Goal: Information Seeking & Learning: Compare options

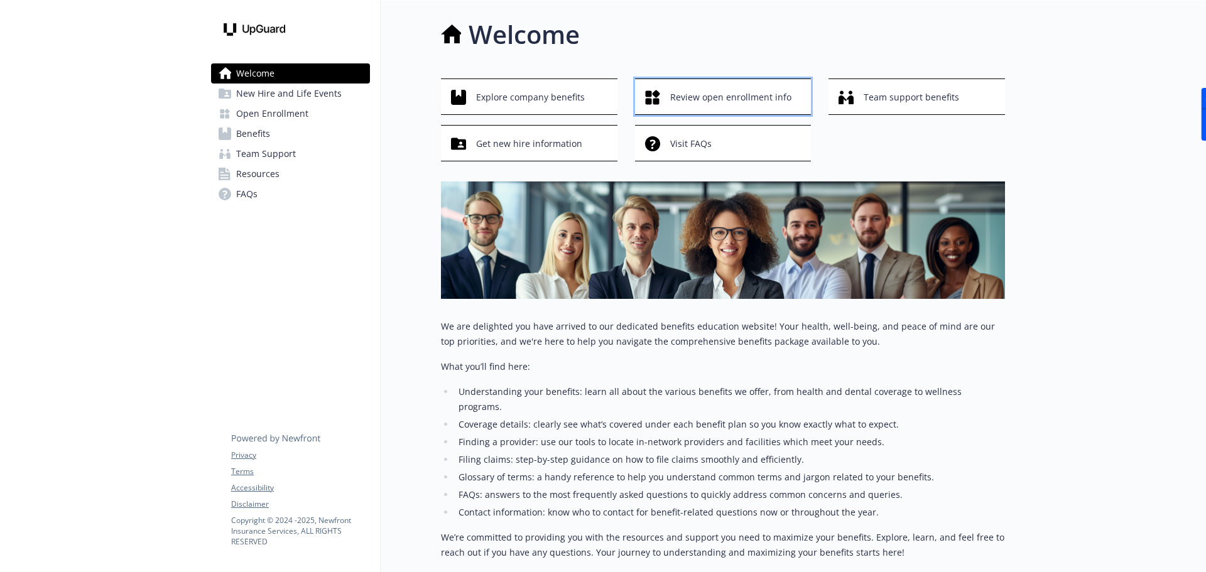
click at [724, 102] on span "Review open enrollment info" at bounding box center [730, 97] width 121 height 24
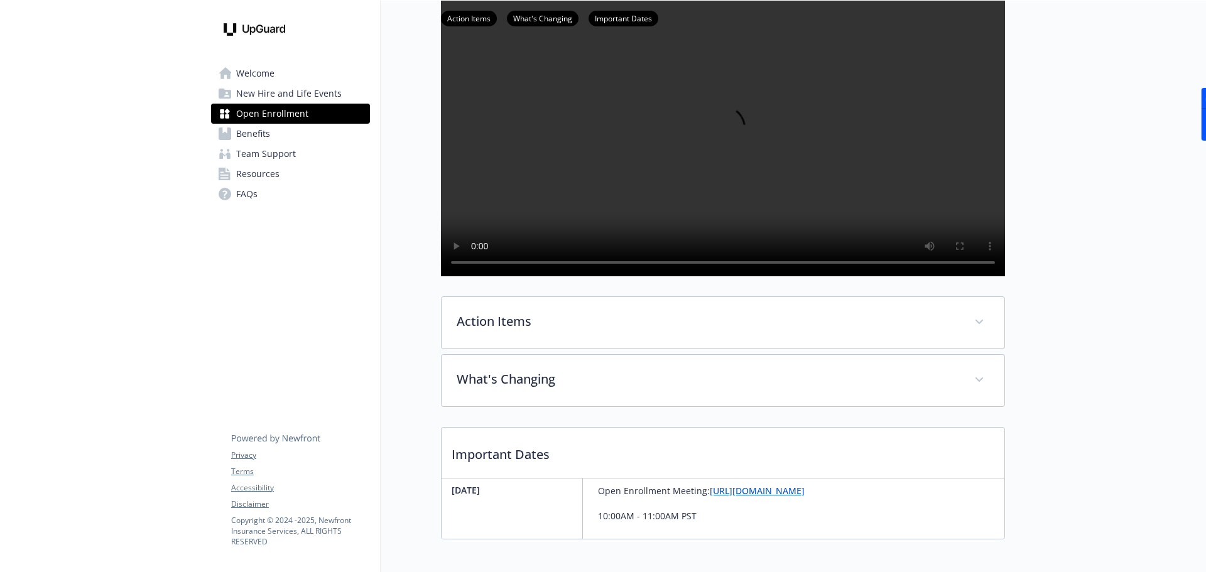
scroll to position [203, 0]
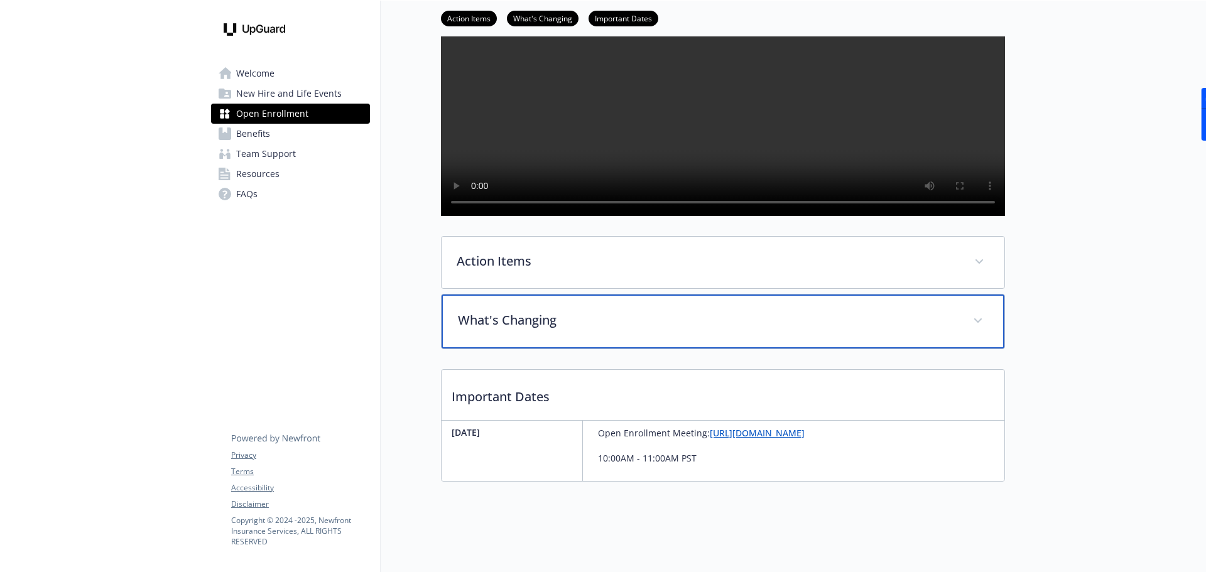
click at [590, 321] on p "What's Changing" at bounding box center [708, 320] width 500 height 19
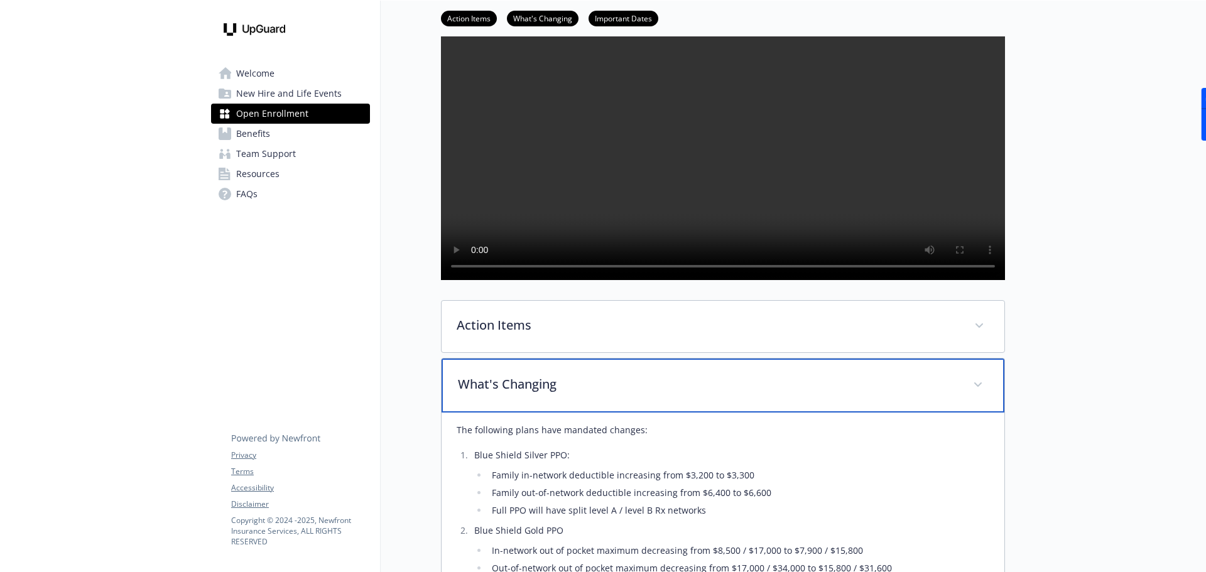
scroll to position [0, 0]
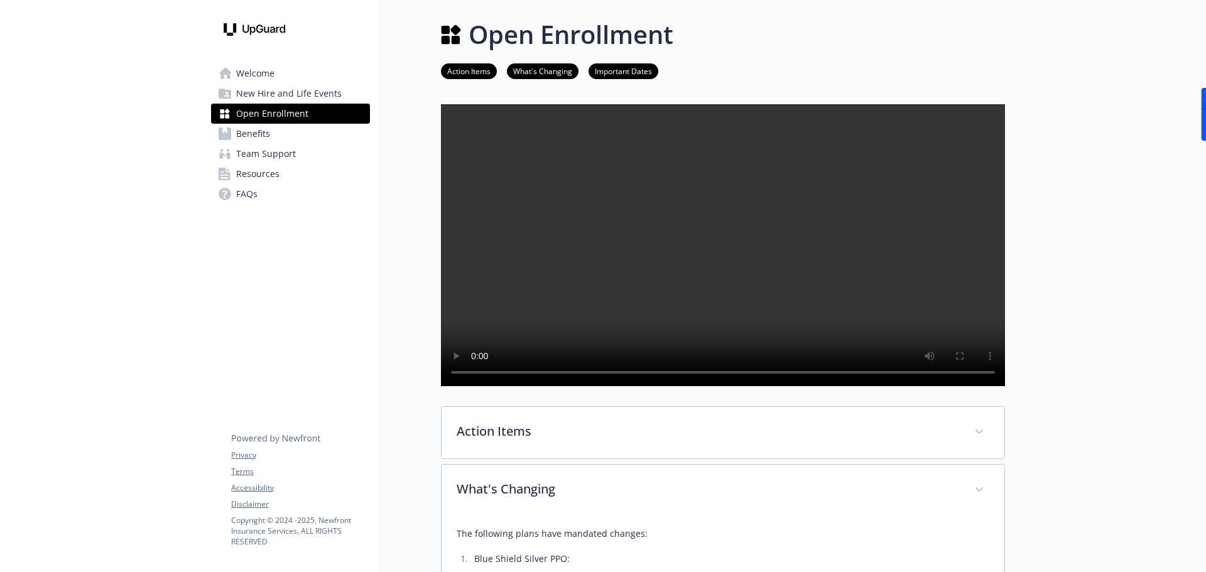
click at [273, 140] on link "Benefits" at bounding box center [290, 134] width 159 height 20
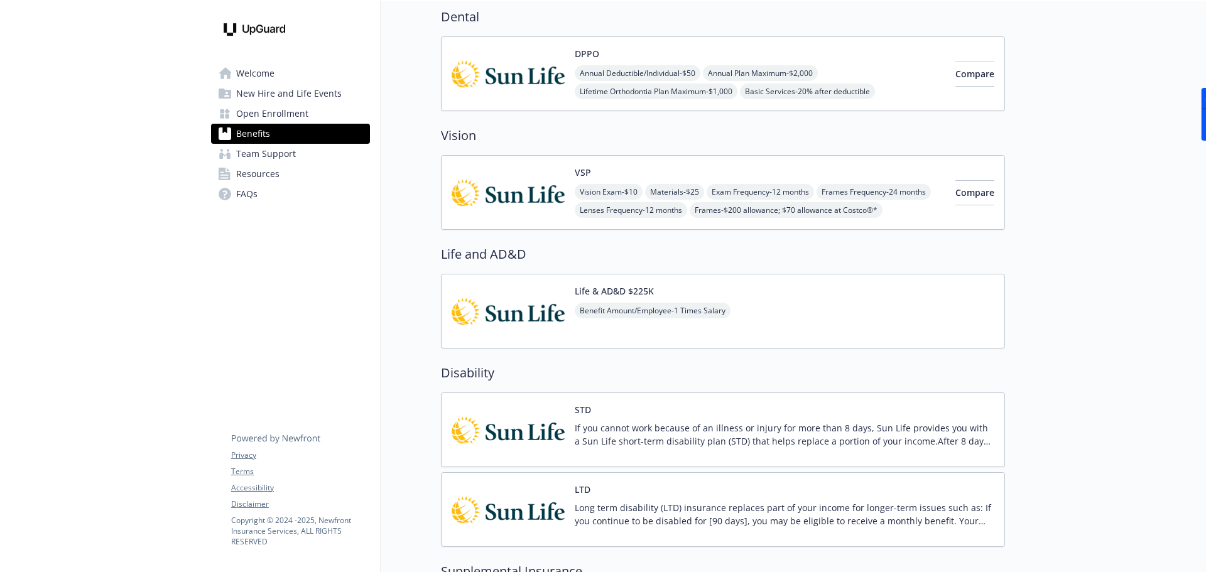
scroll to position [597, 0]
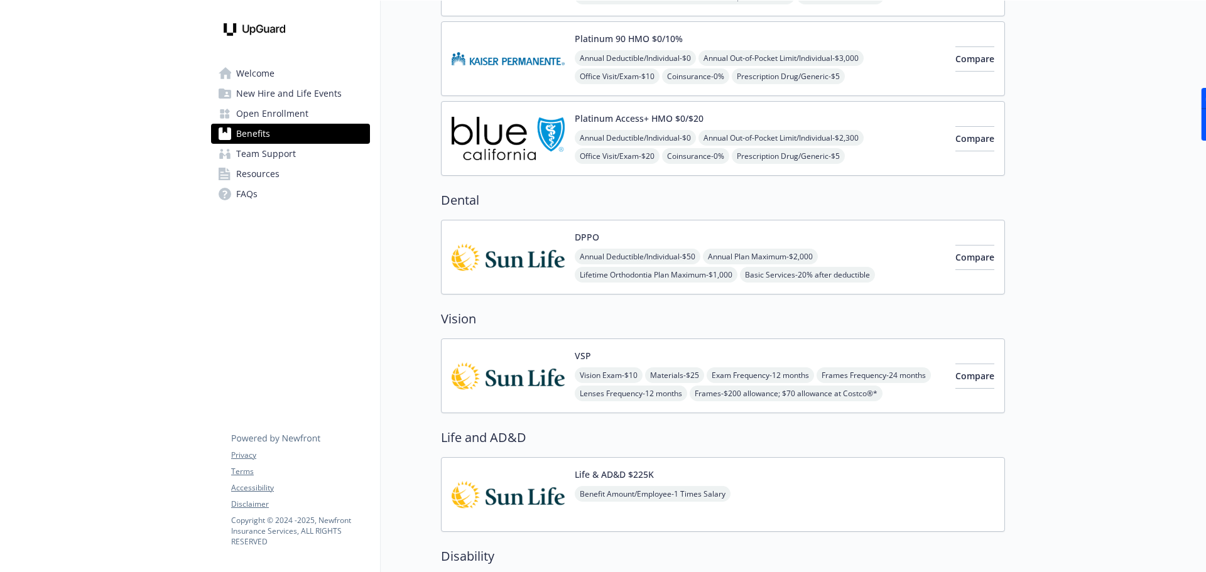
click at [857, 245] on div "DPPO Annual Deductible/Individual - $50 Annual Plan Maximum - $2,000 Lifetime O…" at bounding box center [760, 257] width 371 height 53
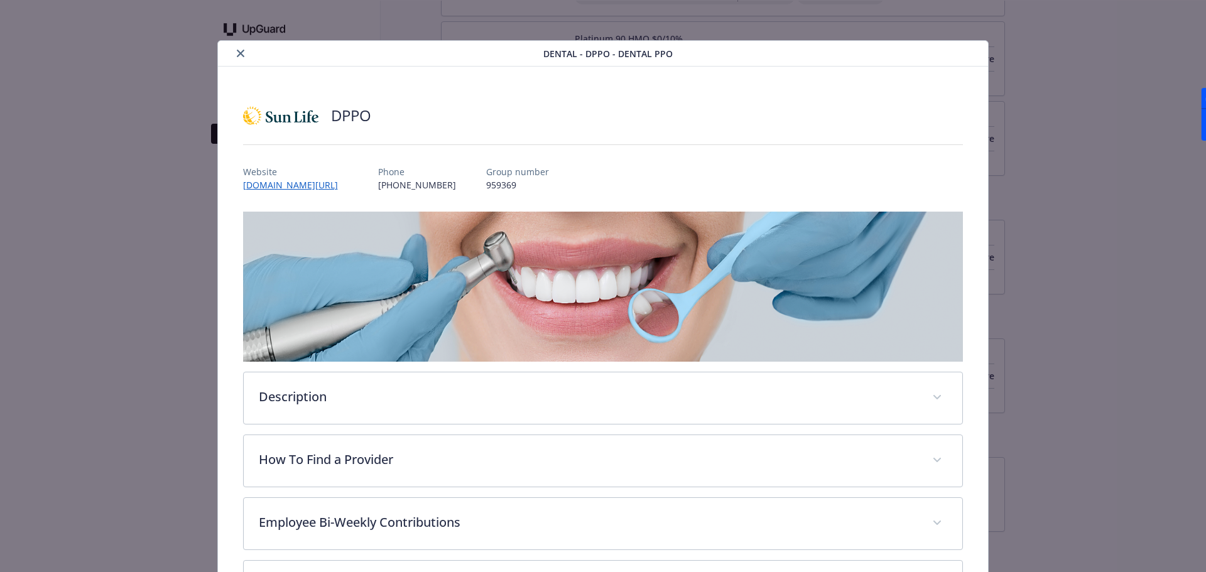
scroll to position [175, 0]
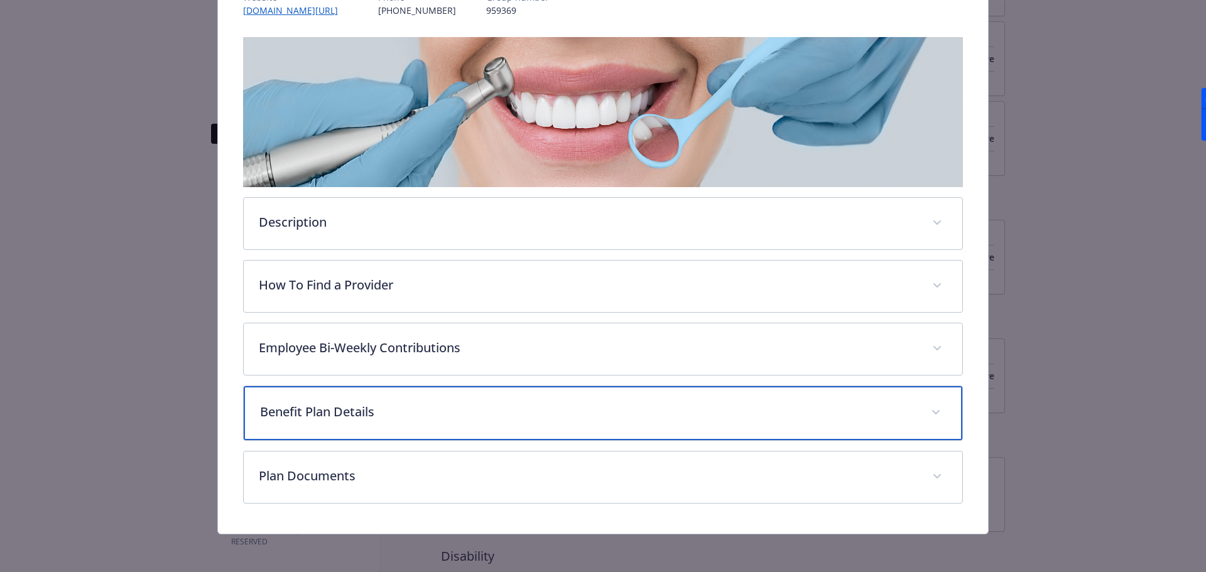
click at [399, 401] on div "Benefit Plan Details" at bounding box center [603, 413] width 719 height 54
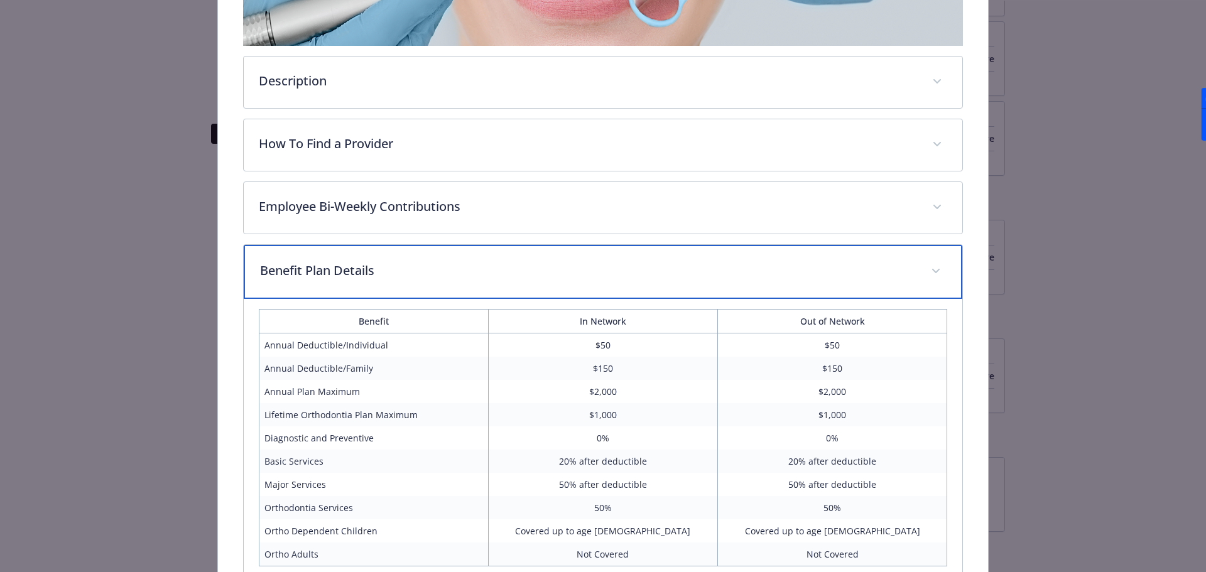
scroll to position [315, 0]
click at [424, 280] on div "Benefit Plan Details" at bounding box center [603, 273] width 719 height 54
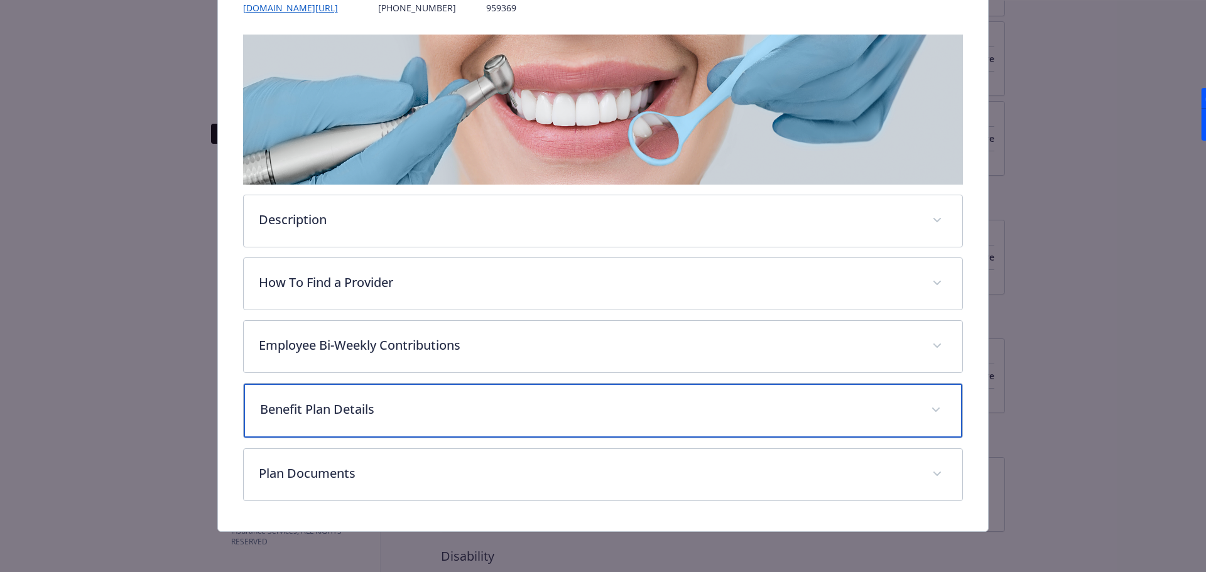
scroll to position [177, 0]
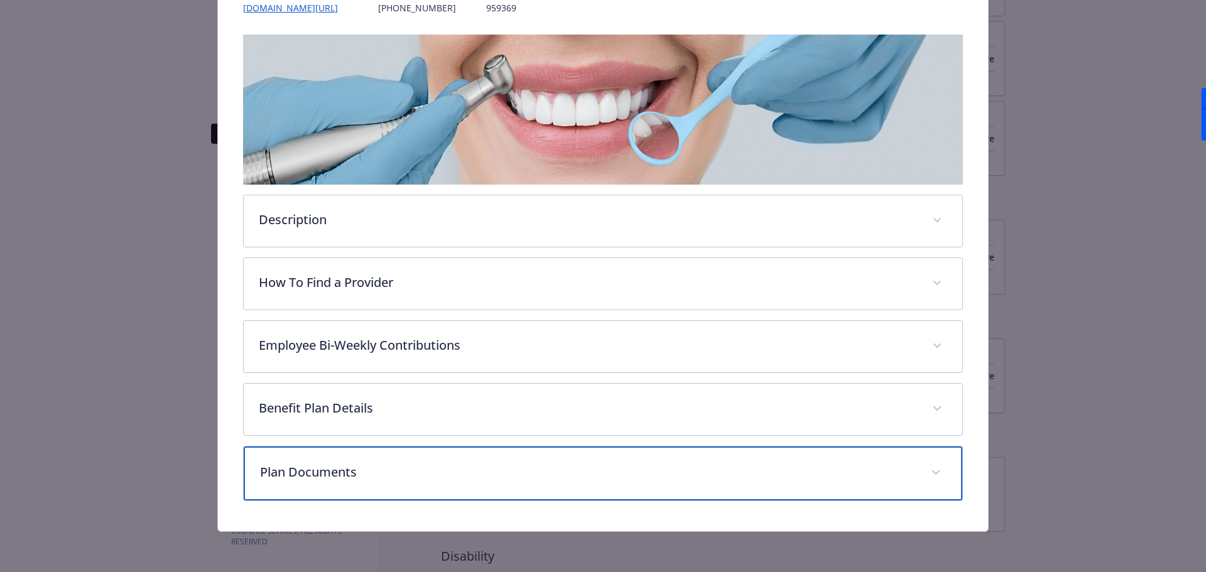
click at [400, 469] on p "Plan Documents" at bounding box center [588, 472] width 656 height 19
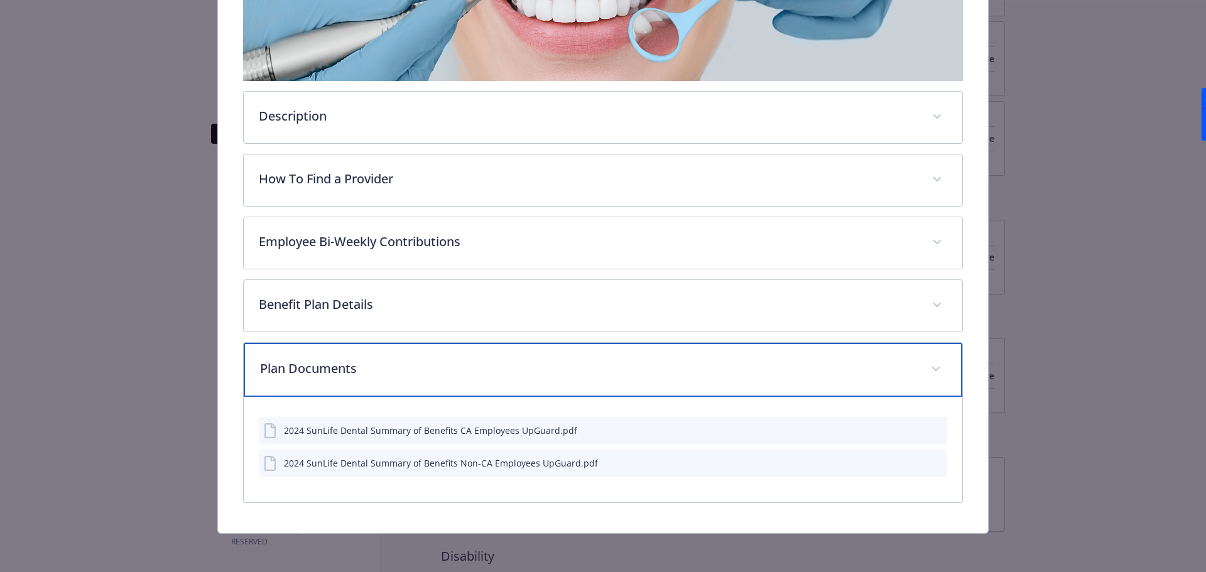
scroll to position [283, 0]
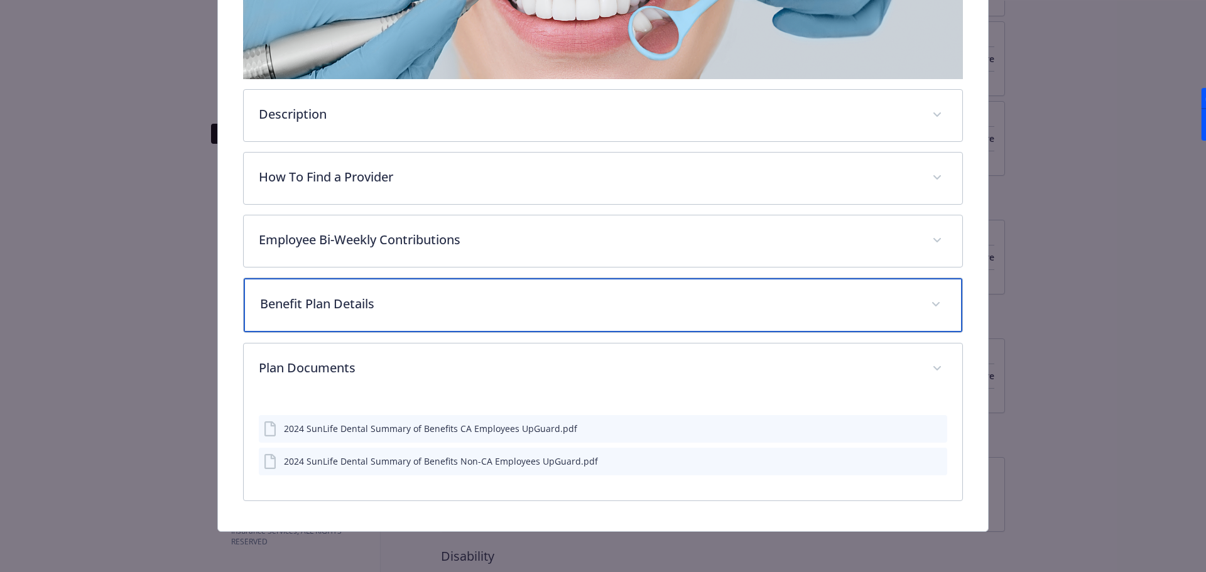
click at [428, 313] on div "Benefit Plan Details" at bounding box center [603, 305] width 719 height 54
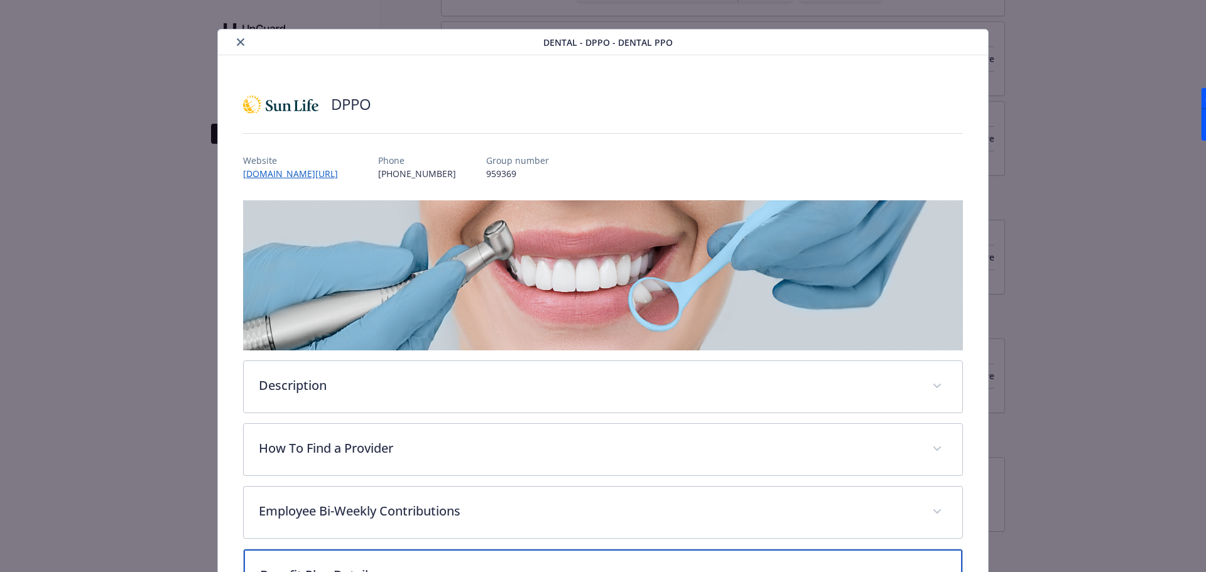
scroll to position [0, 0]
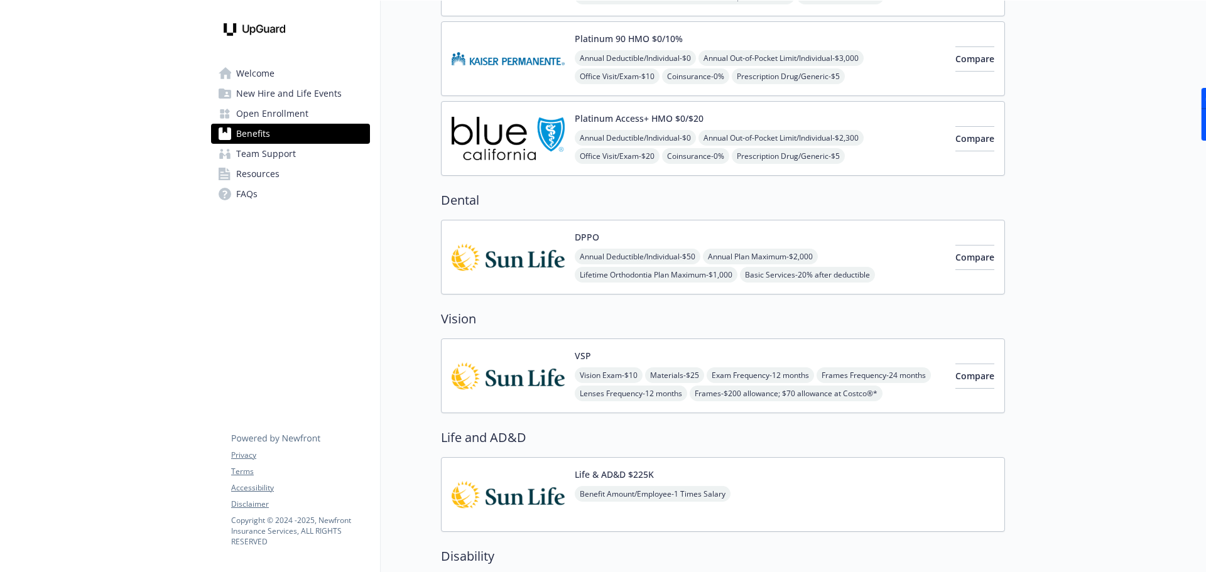
click at [886, 376] on div "Vision Exam - $10 Materials - $25 Exam Frequency - 12 months Frames Frequency -…" at bounding box center [760, 384] width 371 height 34
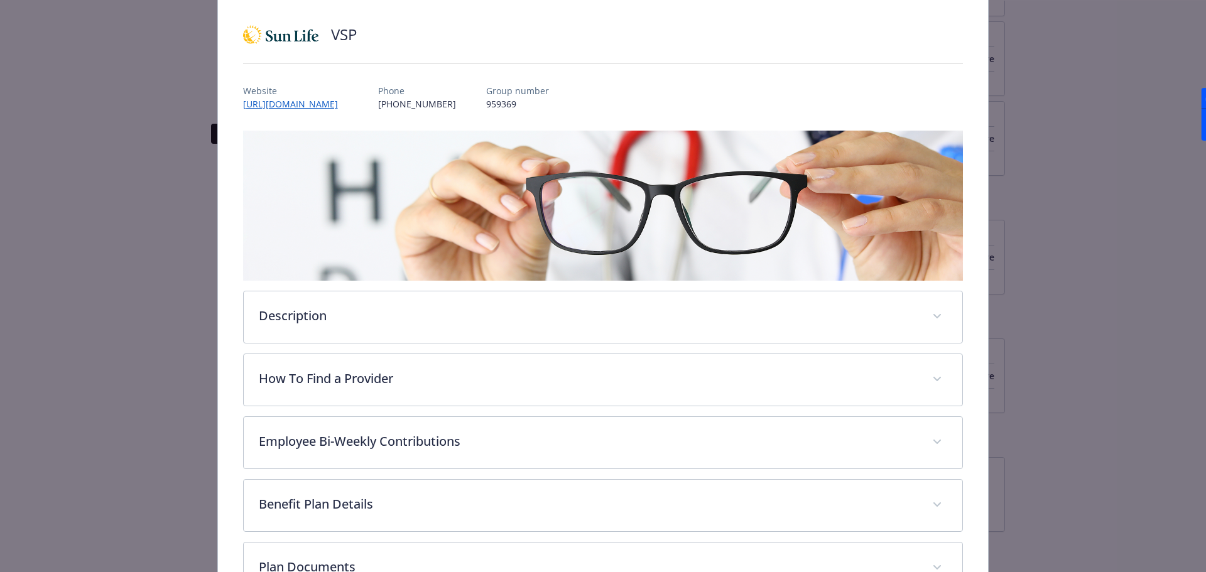
scroll to position [141, 0]
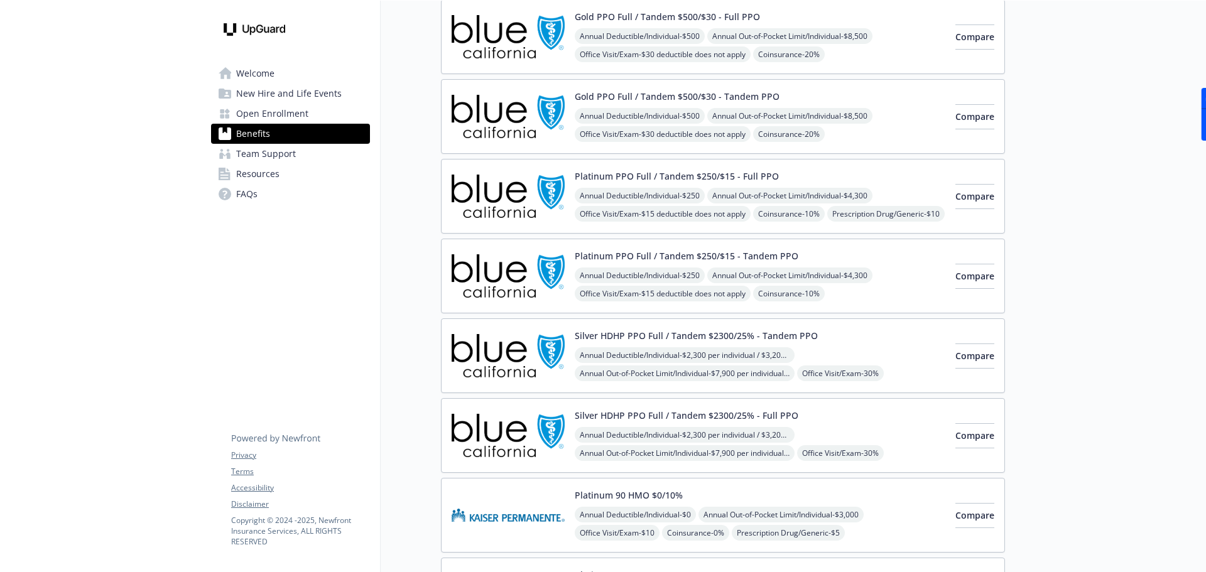
scroll to position [175, 0]
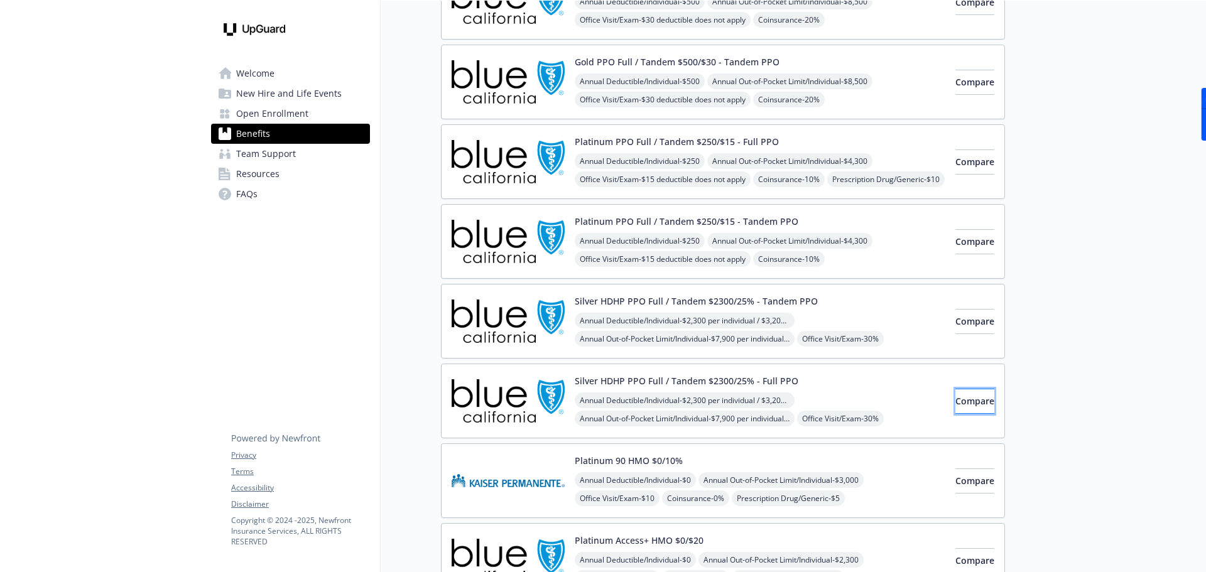
click at [986, 394] on button "Compare" at bounding box center [974, 401] width 39 height 25
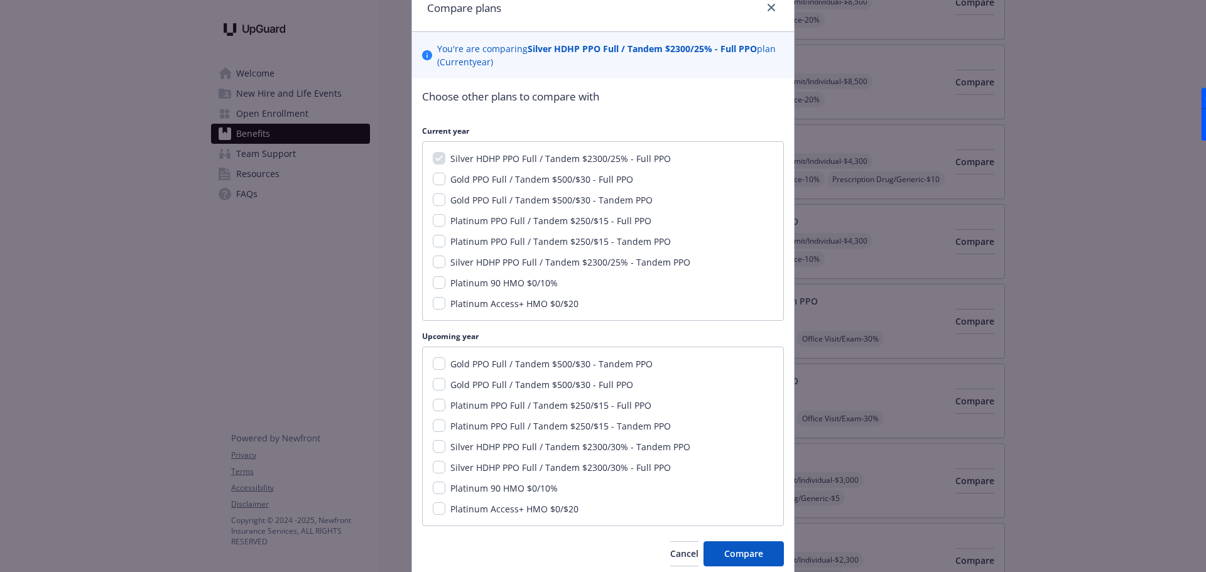
scroll to position [31, 0]
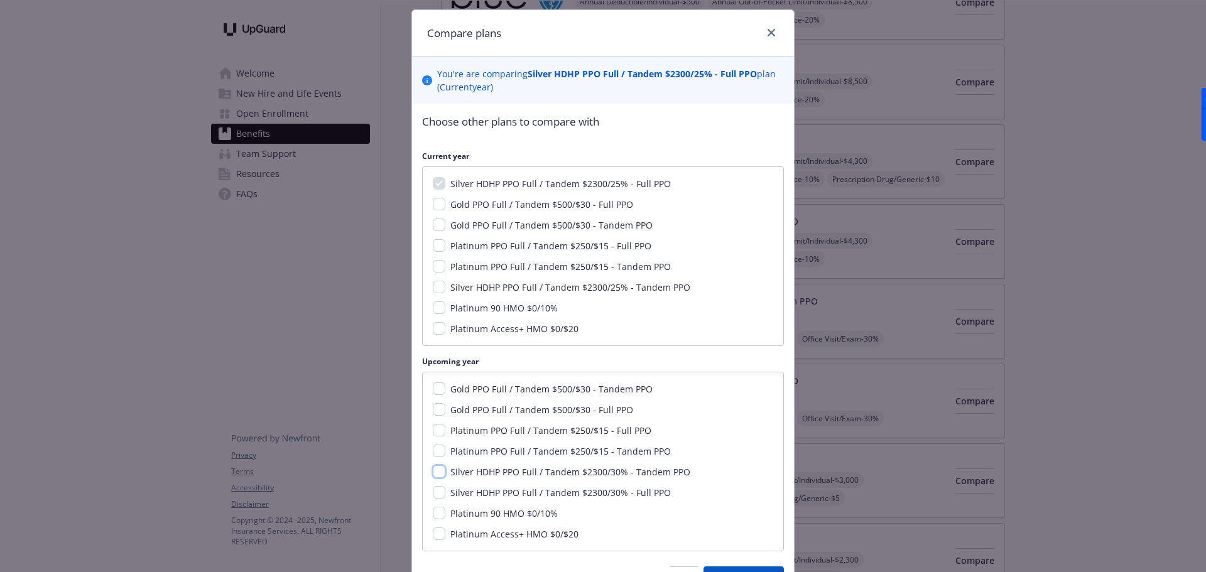
click at [440, 470] on input "Silver HDHP PPO Full / Tandem $2300/30% - Tandem PPO" at bounding box center [439, 471] width 13 height 13
checkbox input "true"
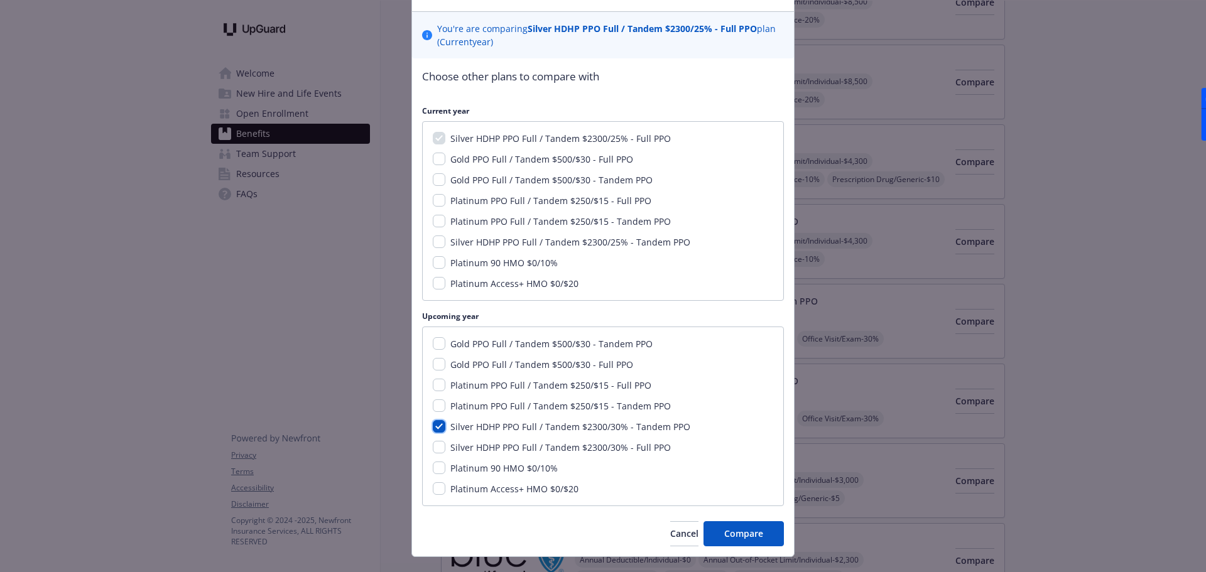
scroll to position [101, 0]
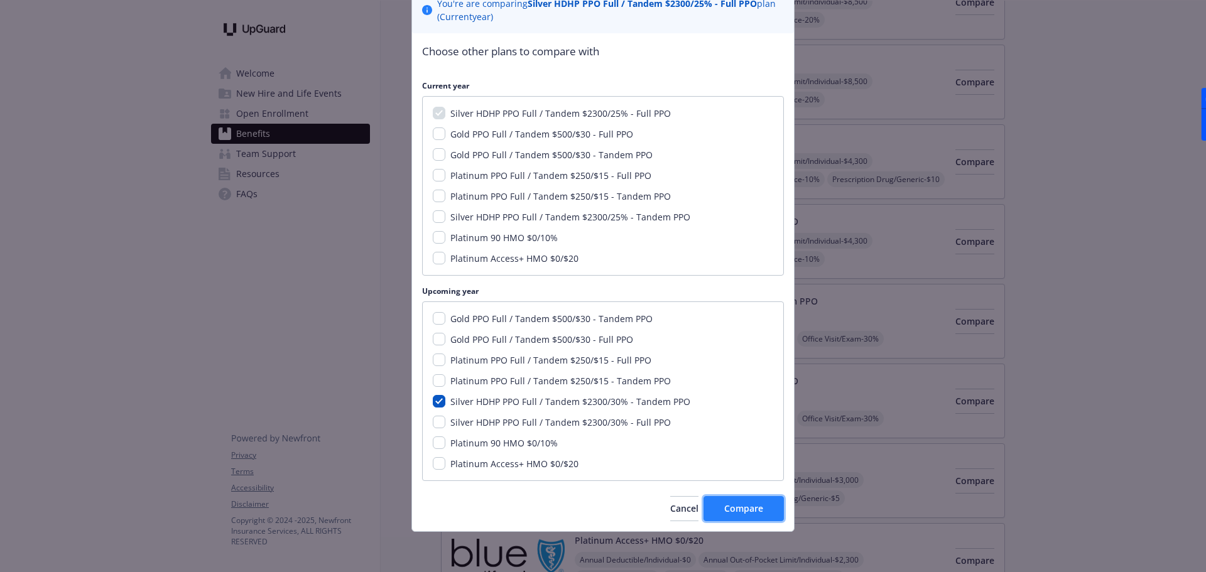
click at [723, 514] on button "Compare" at bounding box center [744, 508] width 80 height 25
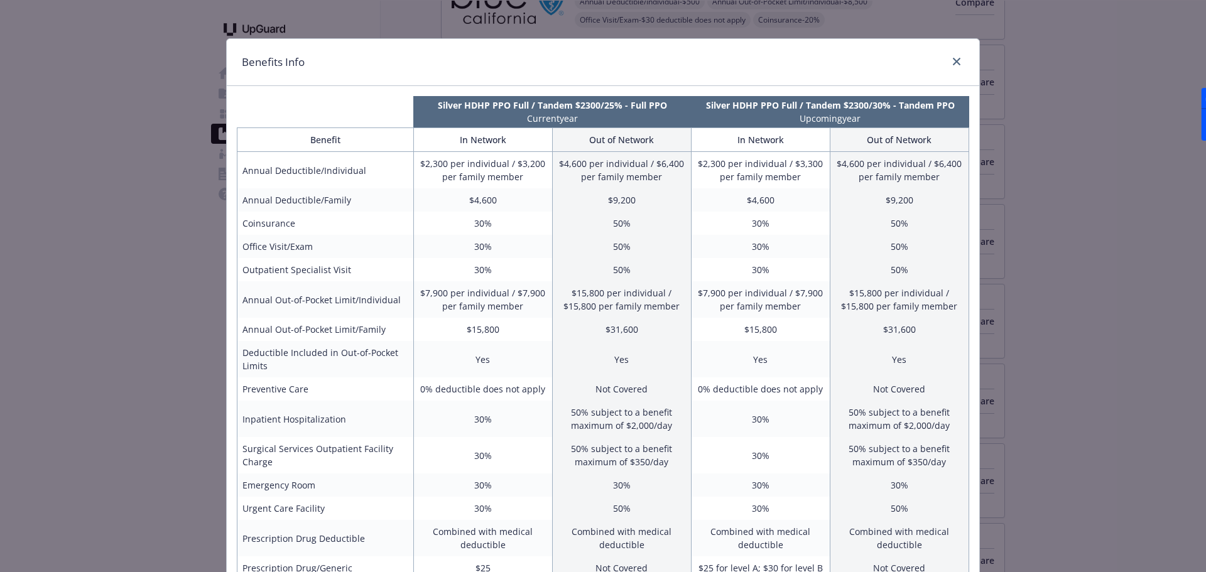
scroll to position [0, 0]
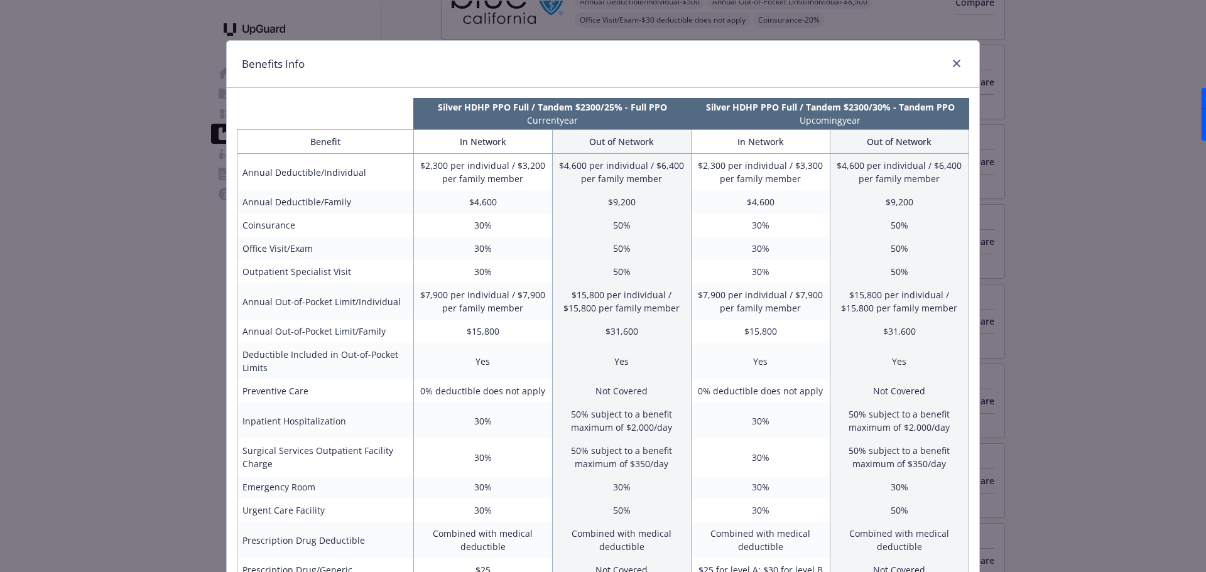
click at [996, 315] on div "Benefits Info Silver HDHP PPO Full / Tandem $2300/25% - Full PPO Current year S…" at bounding box center [603, 286] width 1206 height 572
click at [955, 62] on icon "close" at bounding box center [957, 64] width 8 height 8
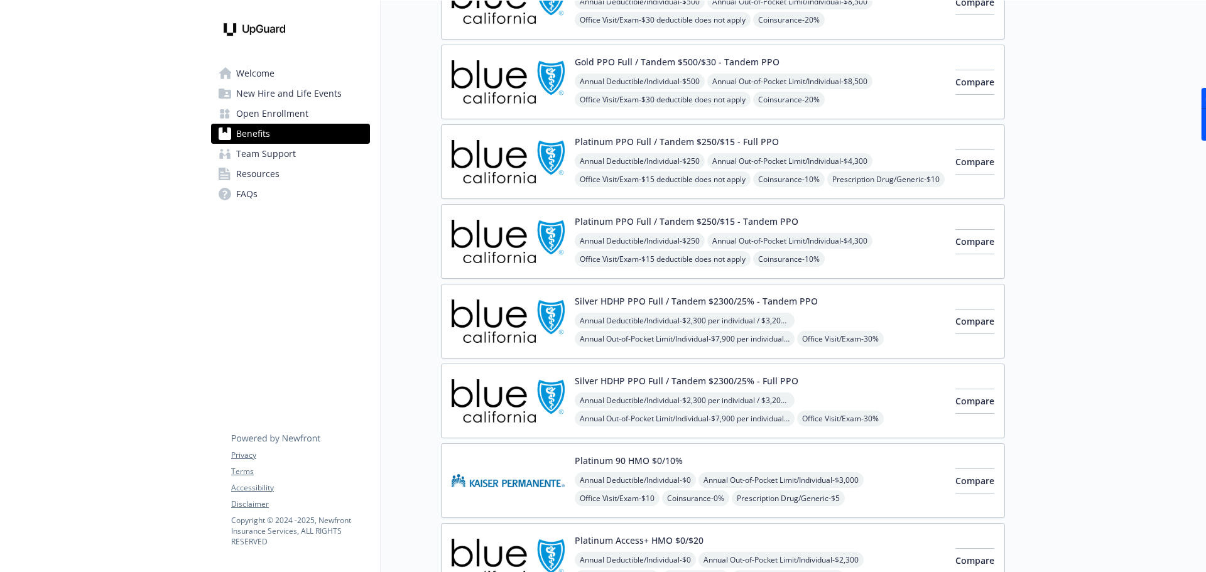
scroll to position [34, 0]
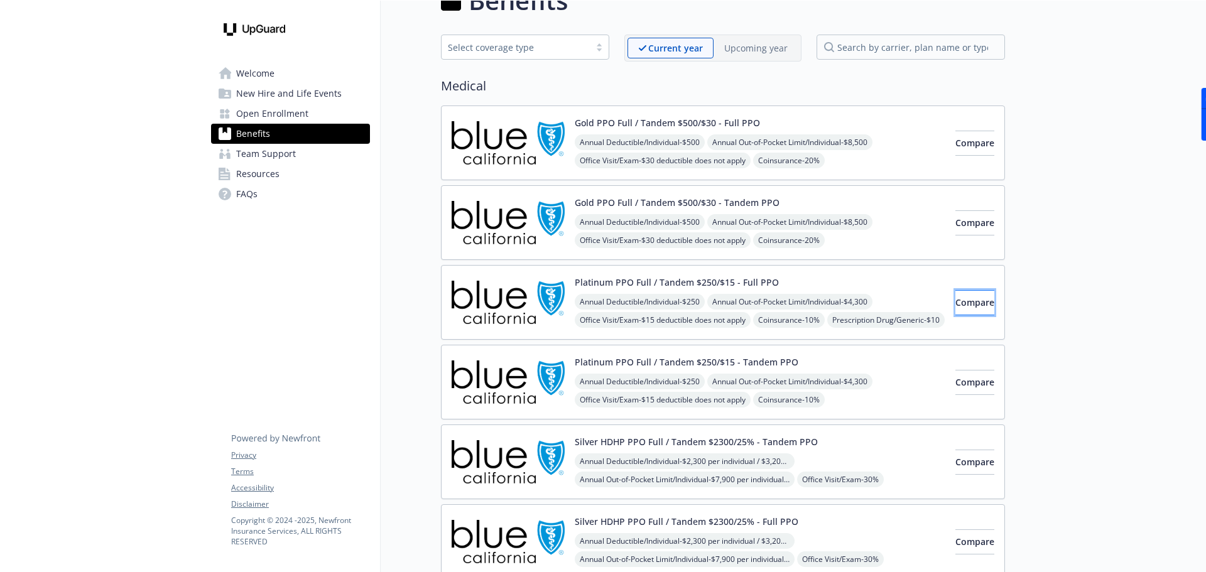
click at [955, 299] on span "Compare" at bounding box center [974, 302] width 39 height 12
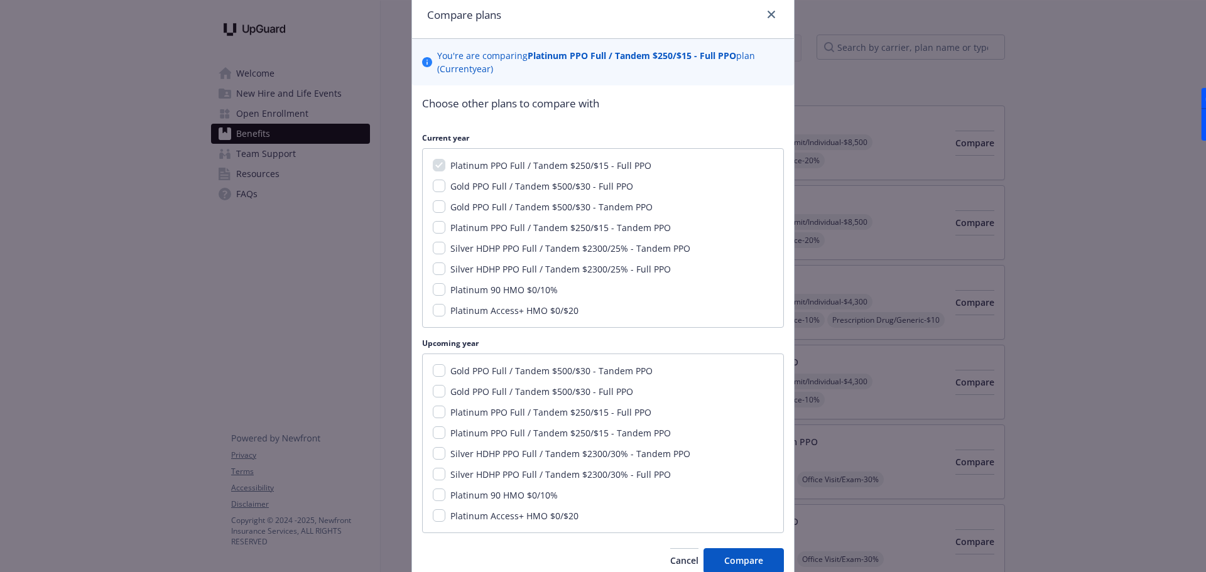
scroll to position [101, 0]
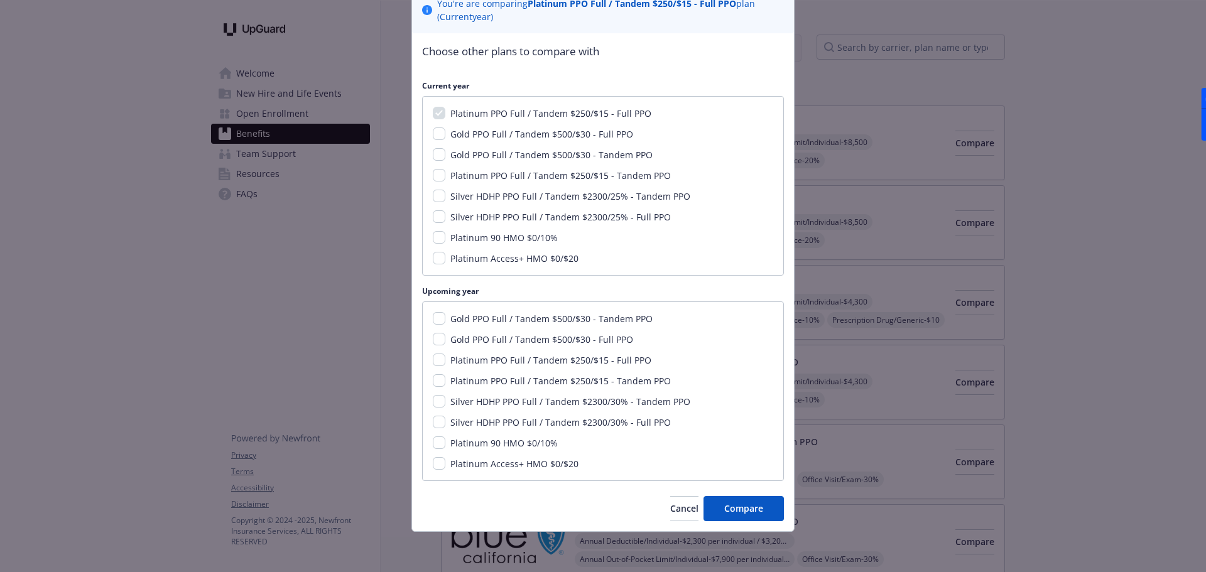
click at [519, 421] on span "Silver HDHP PPO Full / Tandem $2300/30% - Full PPO" at bounding box center [560, 422] width 220 height 12
click at [445, 421] on input "Silver HDHP PPO Full / Tandem $2300/30% - Full PPO" at bounding box center [439, 422] width 13 height 13
checkbox input "true"
click at [761, 510] on span "Compare" at bounding box center [743, 509] width 39 height 12
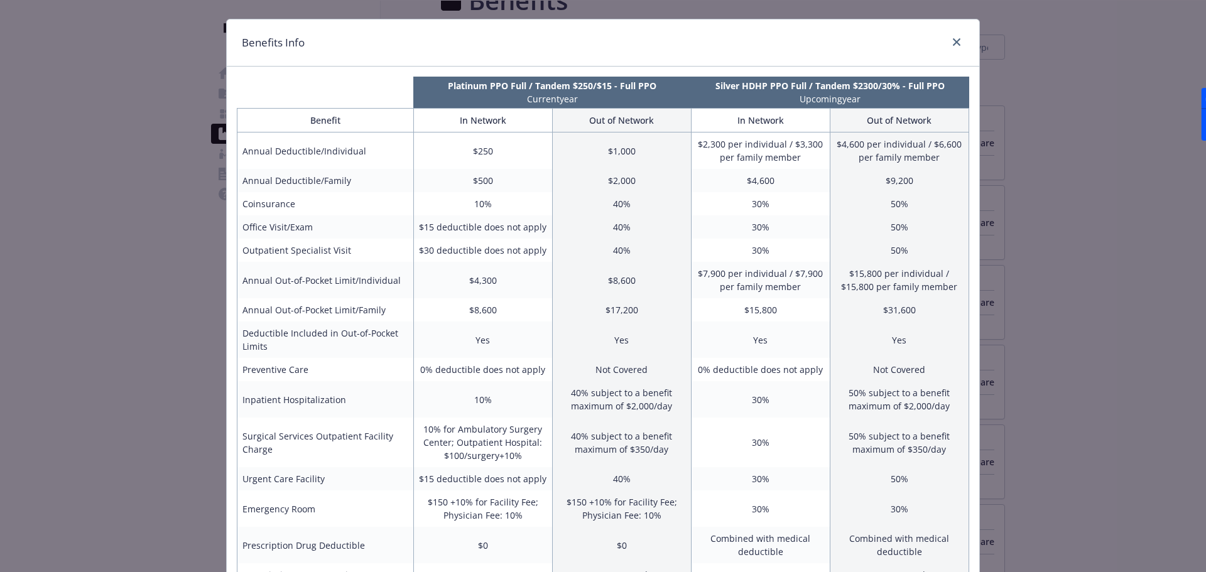
scroll to position [0, 0]
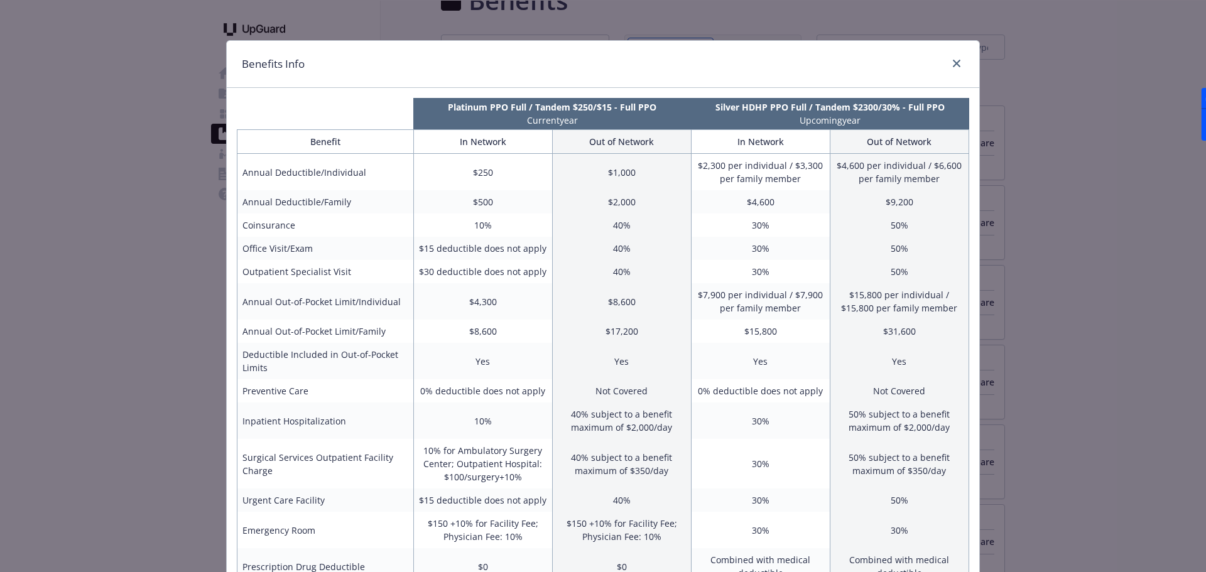
click at [1027, 209] on div "Benefits Info Platinum PPO Full / Tandem $250/$15 - Full PPO Current year Silve…" at bounding box center [603, 286] width 1206 height 572
click at [947, 60] on div "compare plan details" at bounding box center [954, 64] width 20 height 16
click at [952, 62] on link "close" at bounding box center [956, 63] width 15 height 15
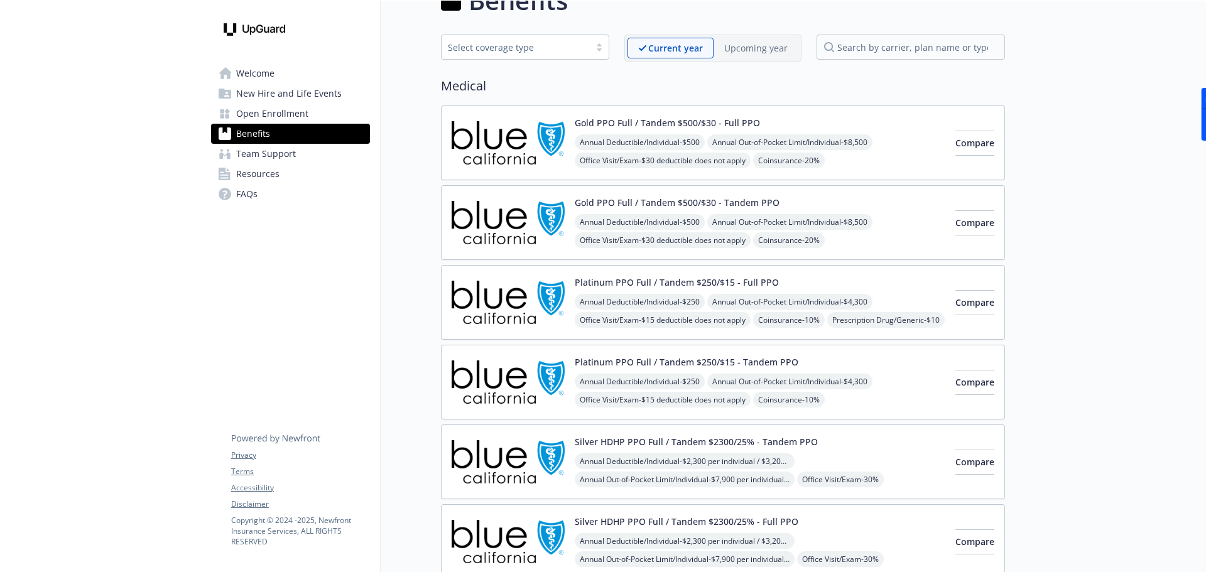
click at [296, 109] on span "Open Enrollment" at bounding box center [272, 114] width 72 height 20
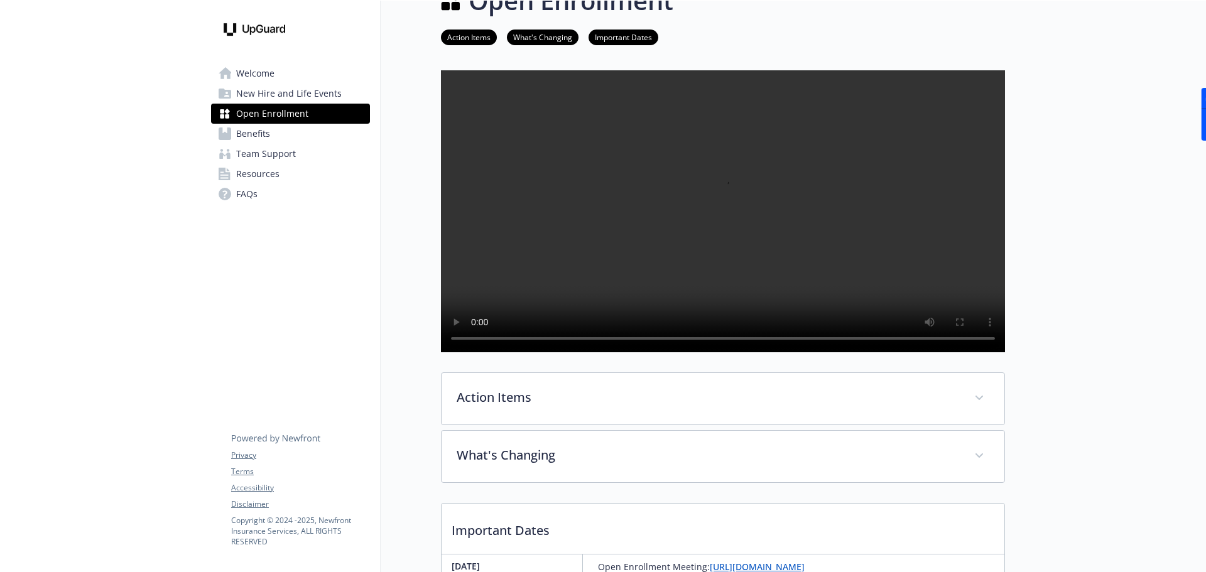
scroll to position [203, 0]
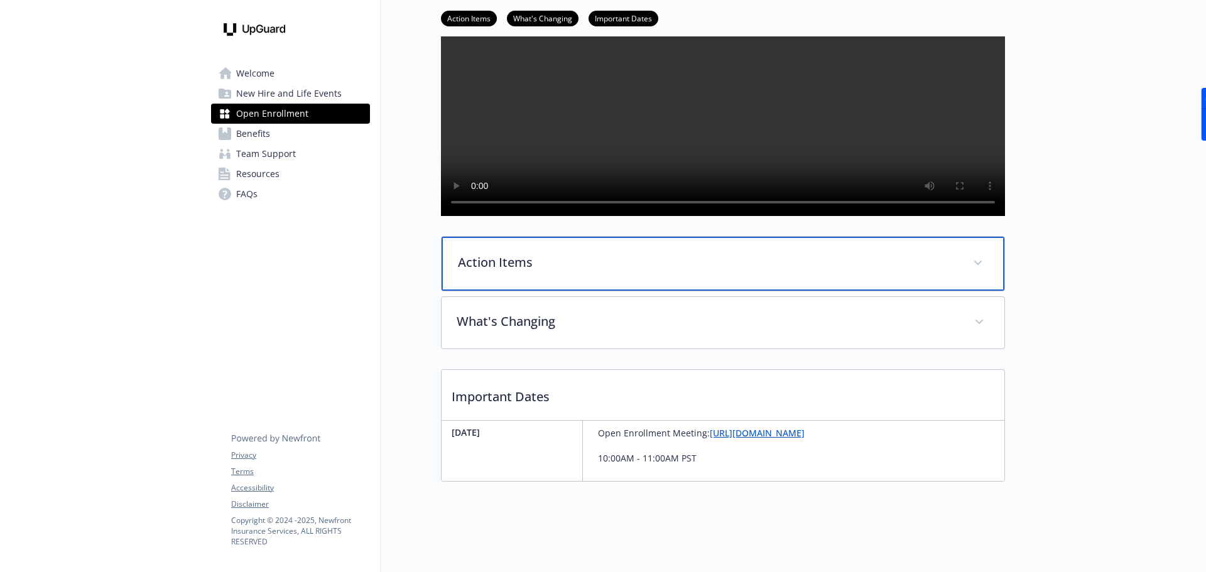
click at [541, 267] on p "Action Items" at bounding box center [708, 262] width 500 height 19
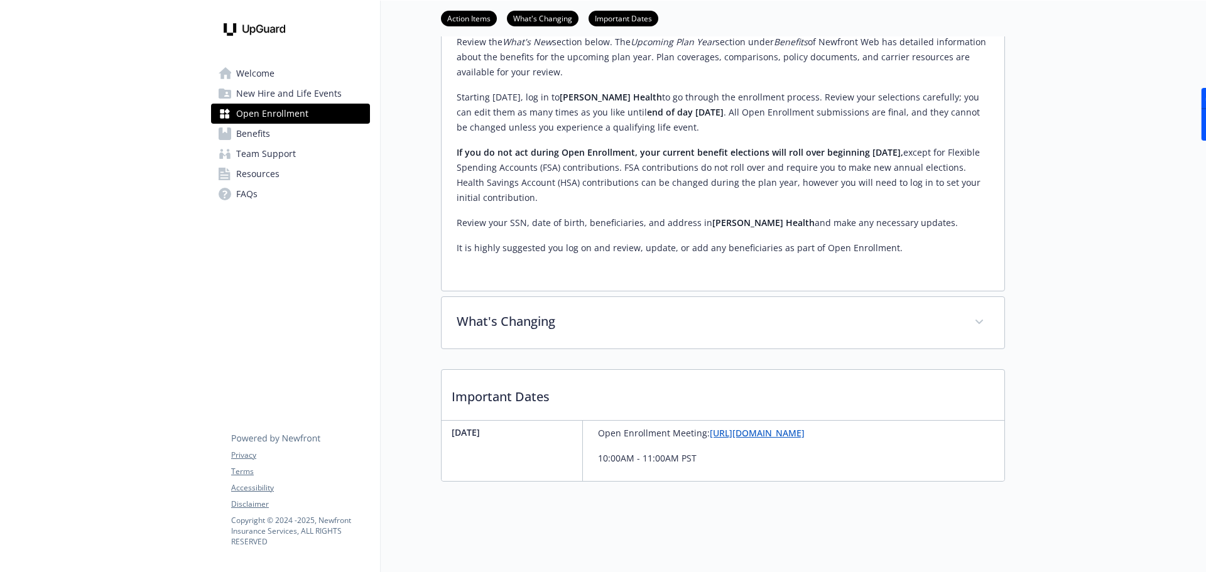
scroll to position [615, 0]
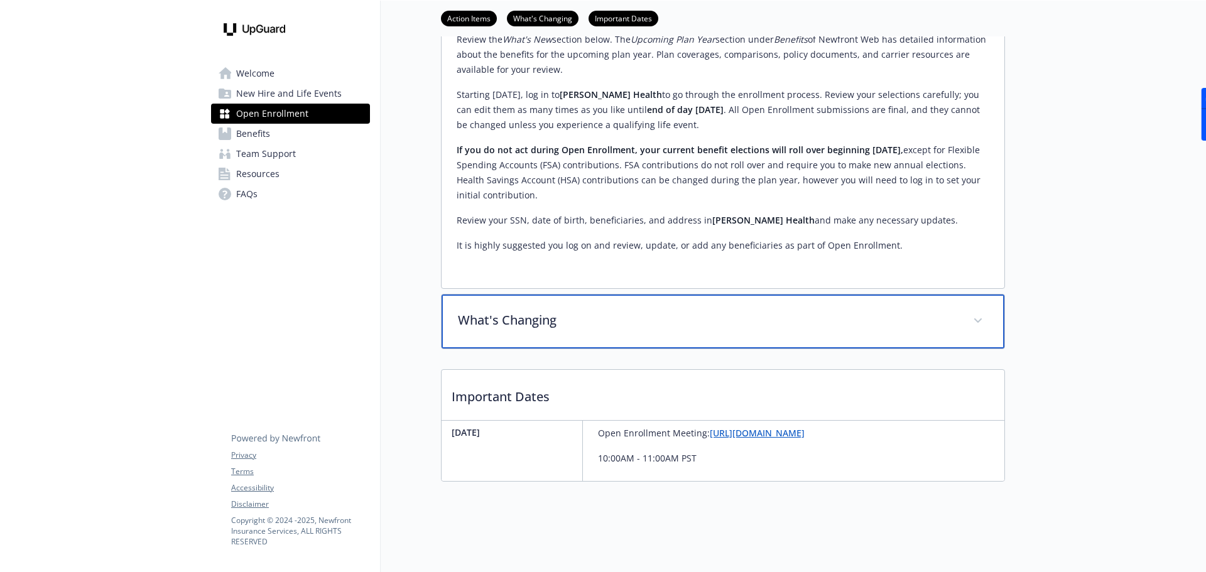
click at [594, 330] on div "What's Changing" at bounding box center [723, 322] width 563 height 54
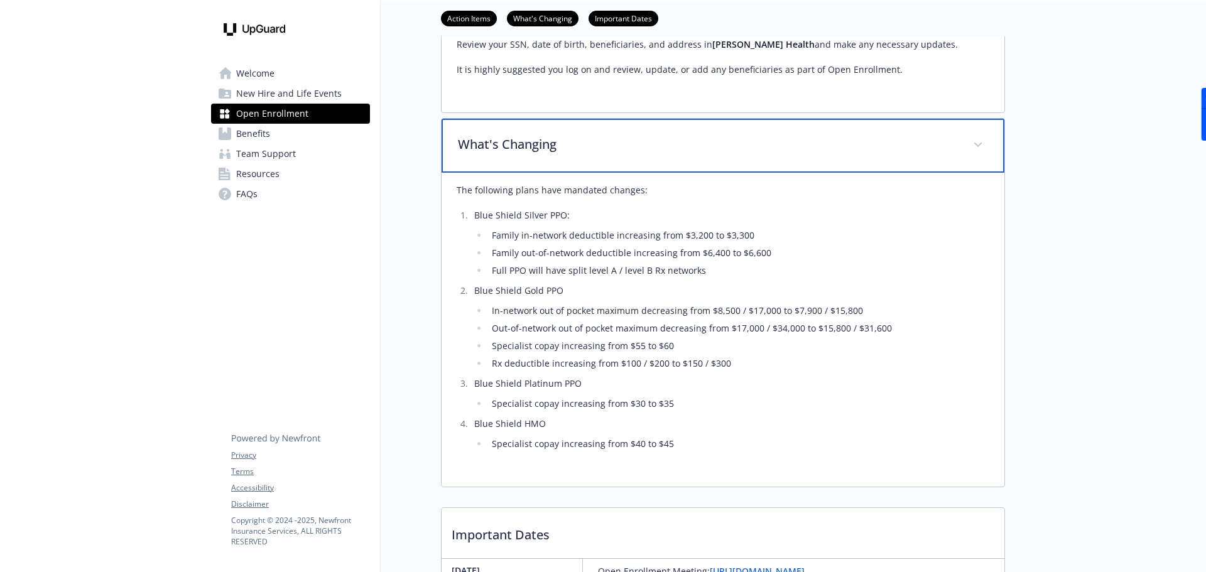
scroll to position [474, 0]
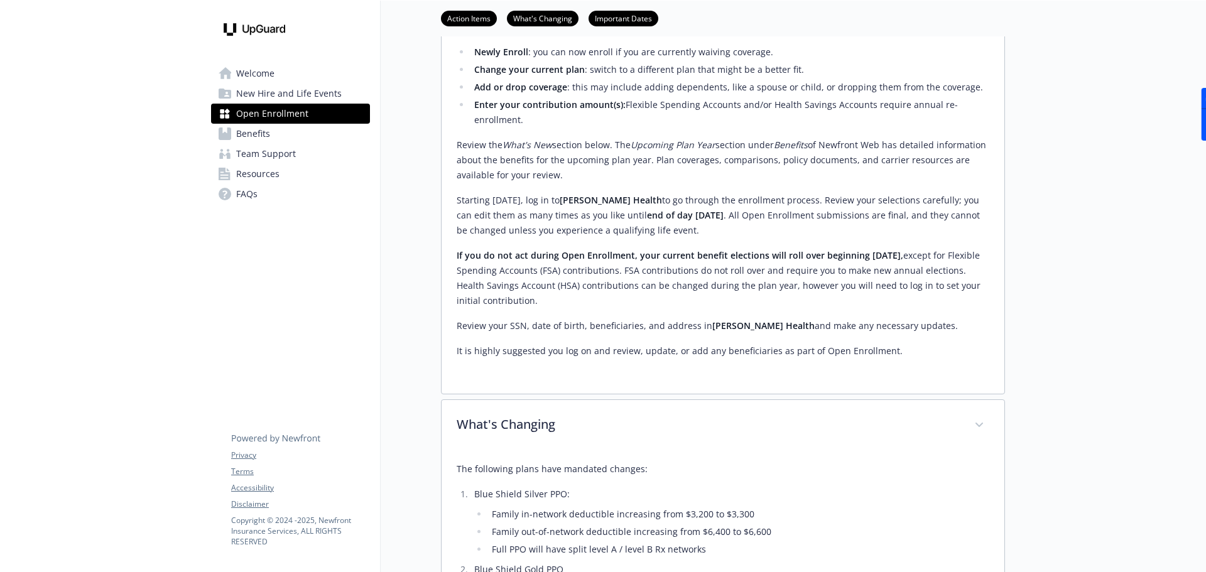
click at [305, 125] on link "Benefits" at bounding box center [290, 134] width 159 height 20
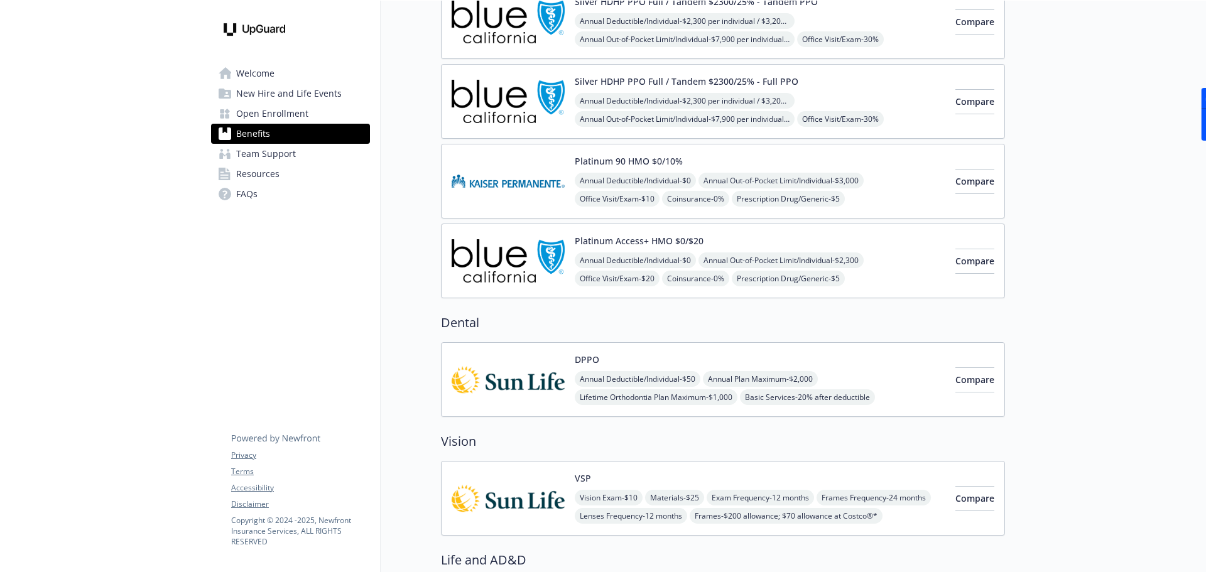
click at [296, 163] on link "Team Support" at bounding box center [290, 154] width 159 height 20
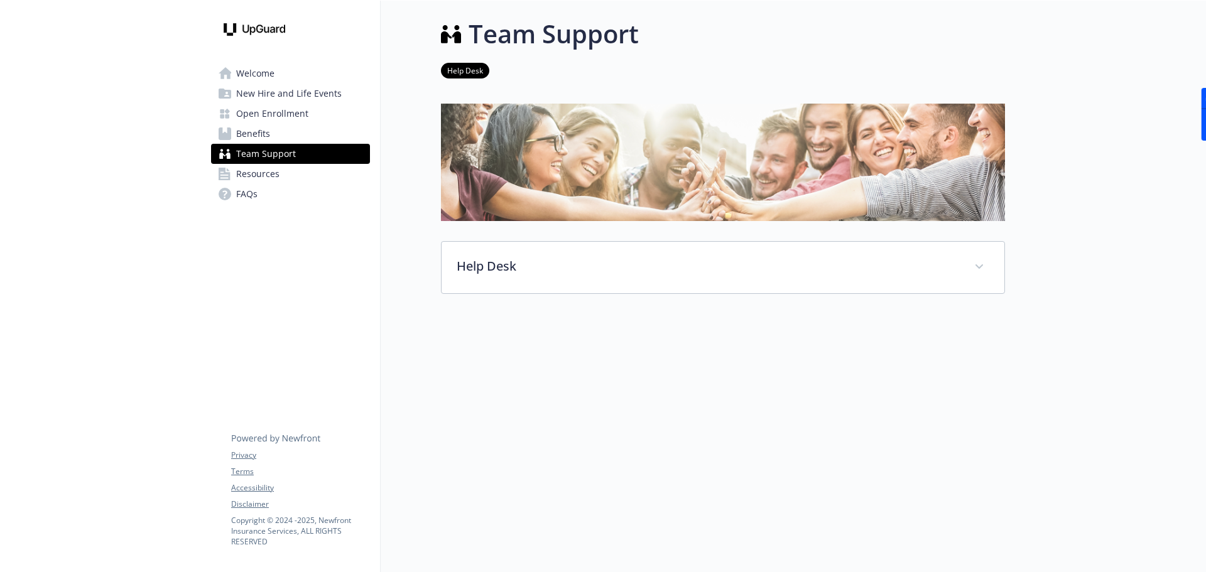
click at [266, 175] on span "Resources" at bounding box center [257, 174] width 43 height 20
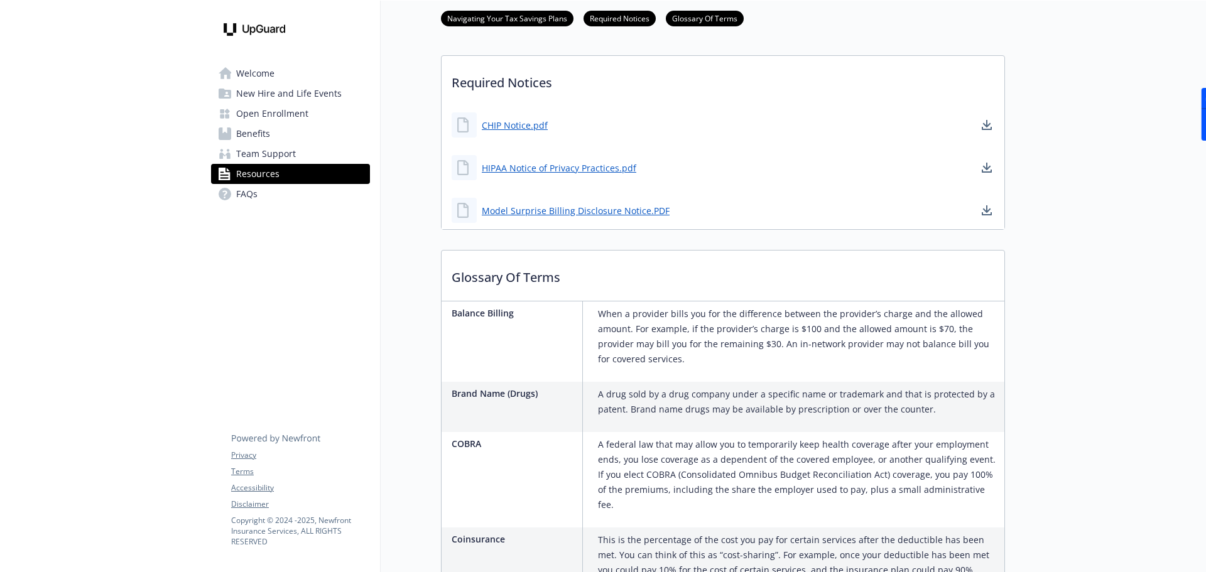
scroll to position [493, 0]
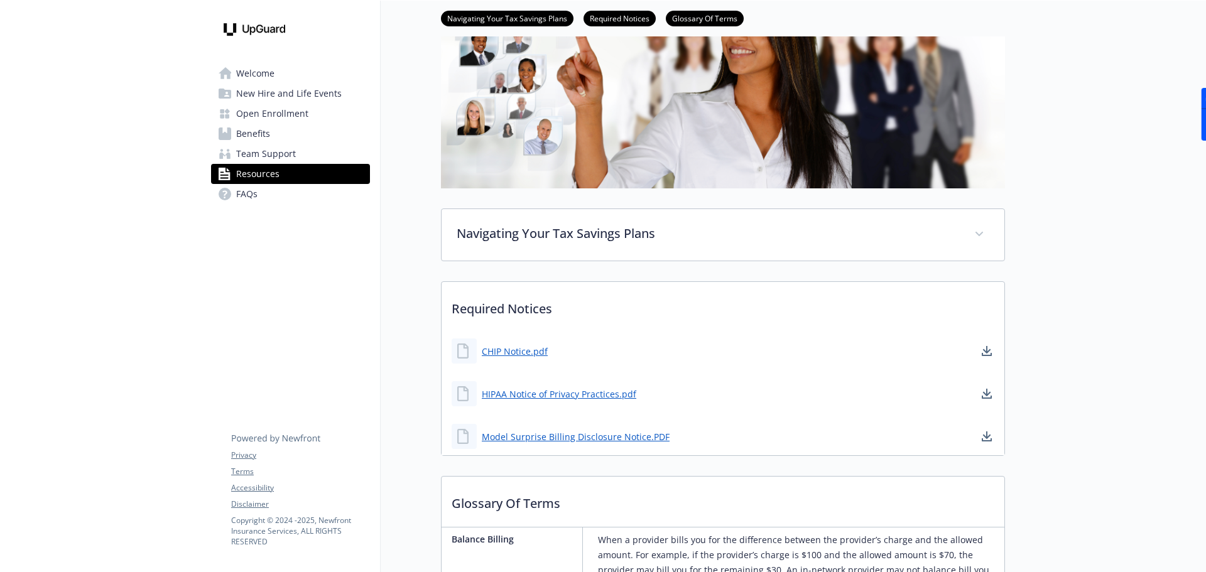
click at [274, 84] on span "New Hire and Life Events" at bounding box center [289, 94] width 106 height 20
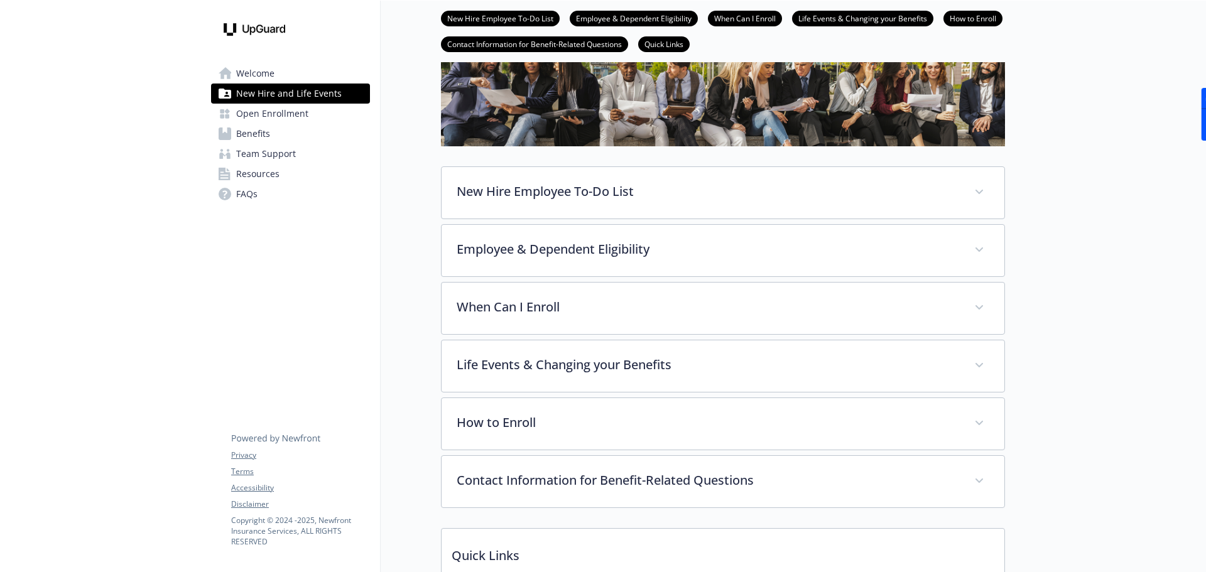
scroll to position [141, 0]
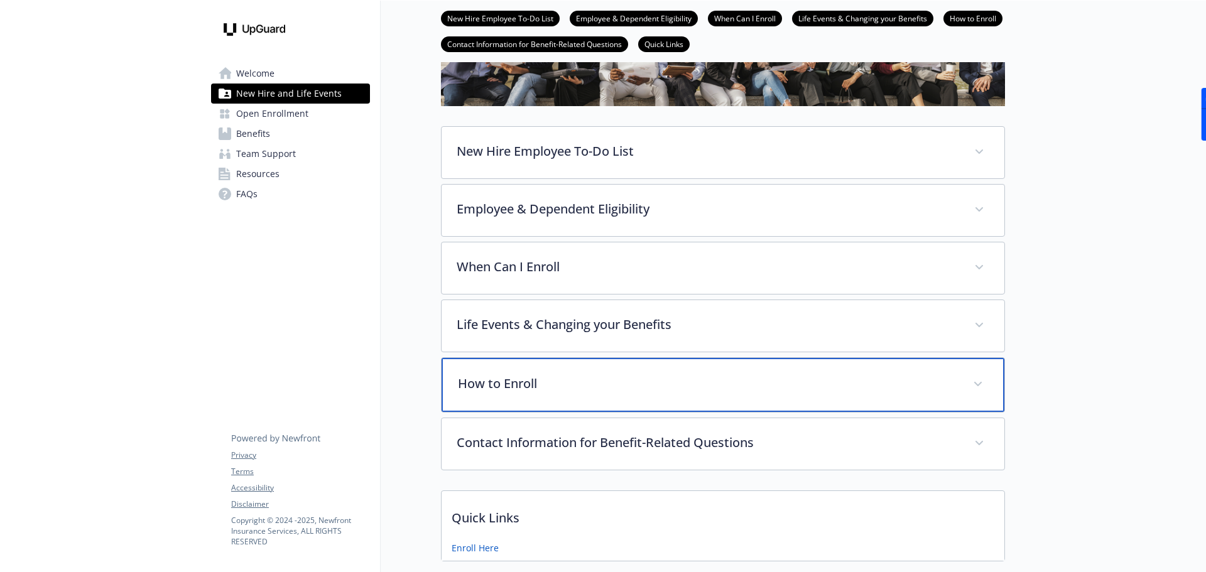
click at [746, 381] on p "How to Enroll" at bounding box center [708, 383] width 500 height 19
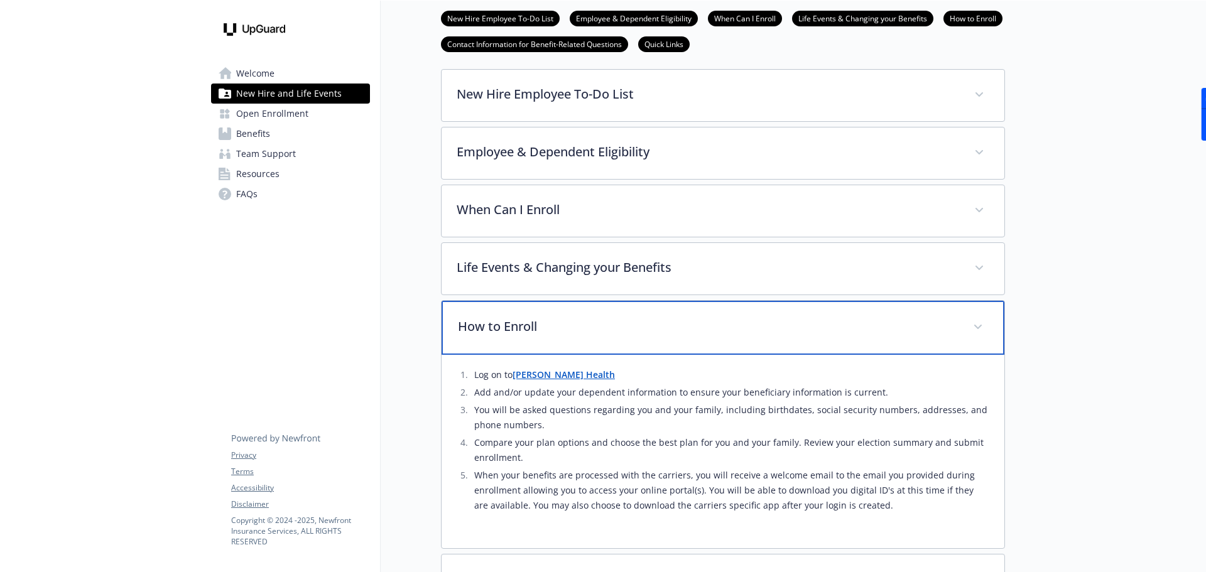
scroll to position [282, 0]
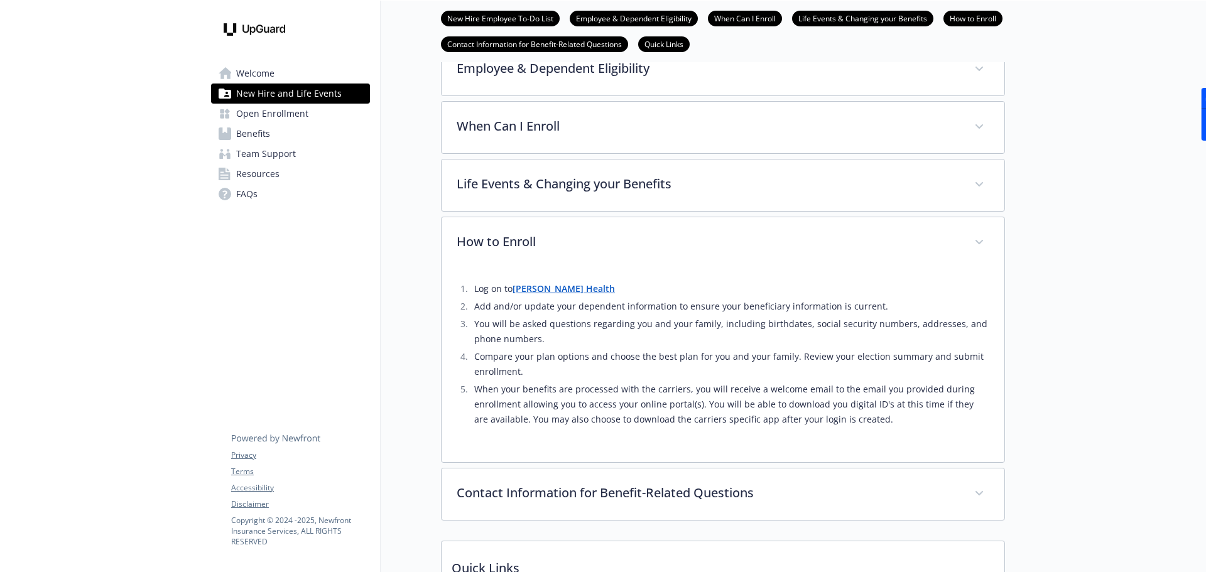
click at [548, 293] on strong "[PERSON_NAME] Health" at bounding box center [564, 289] width 102 height 12
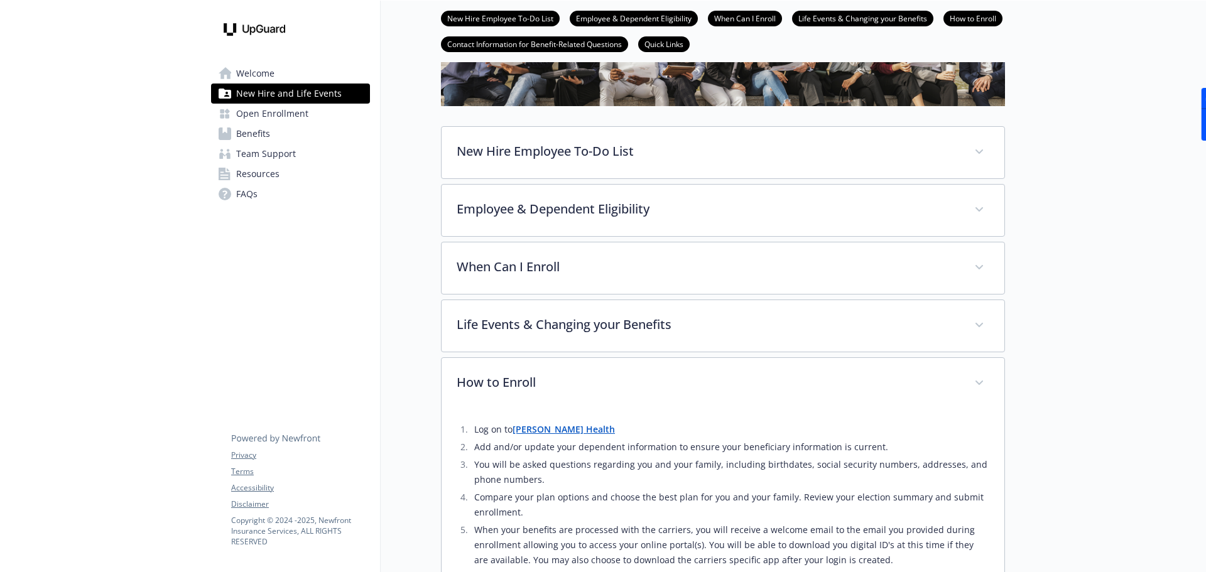
click at [281, 114] on span "Open Enrollment" at bounding box center [272, 114] width 72 height 20
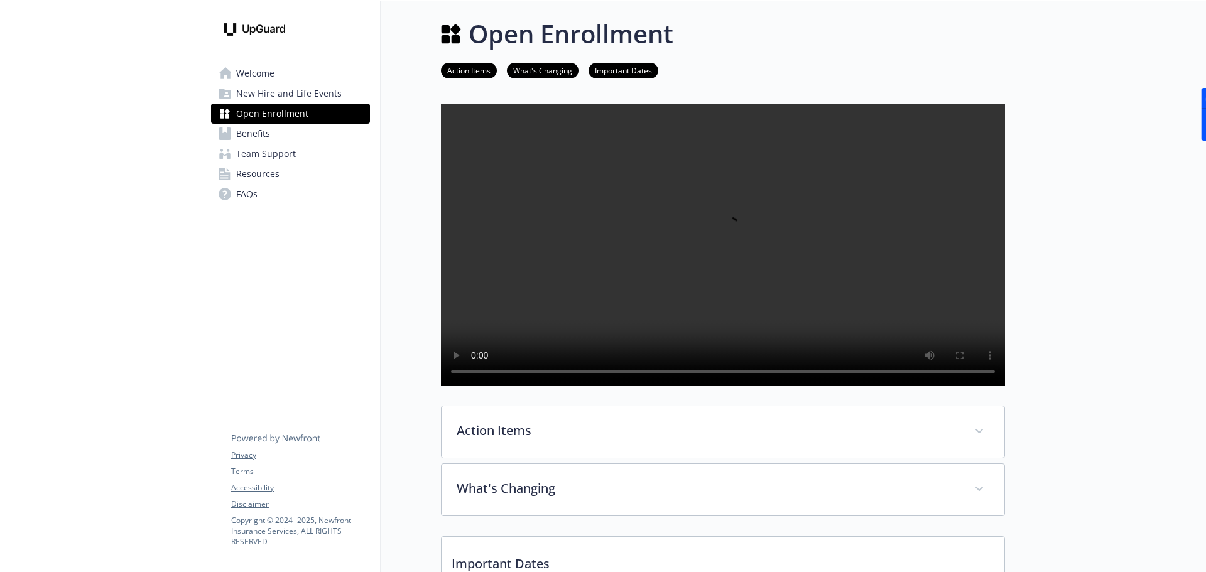
scroll to position [141, 0]
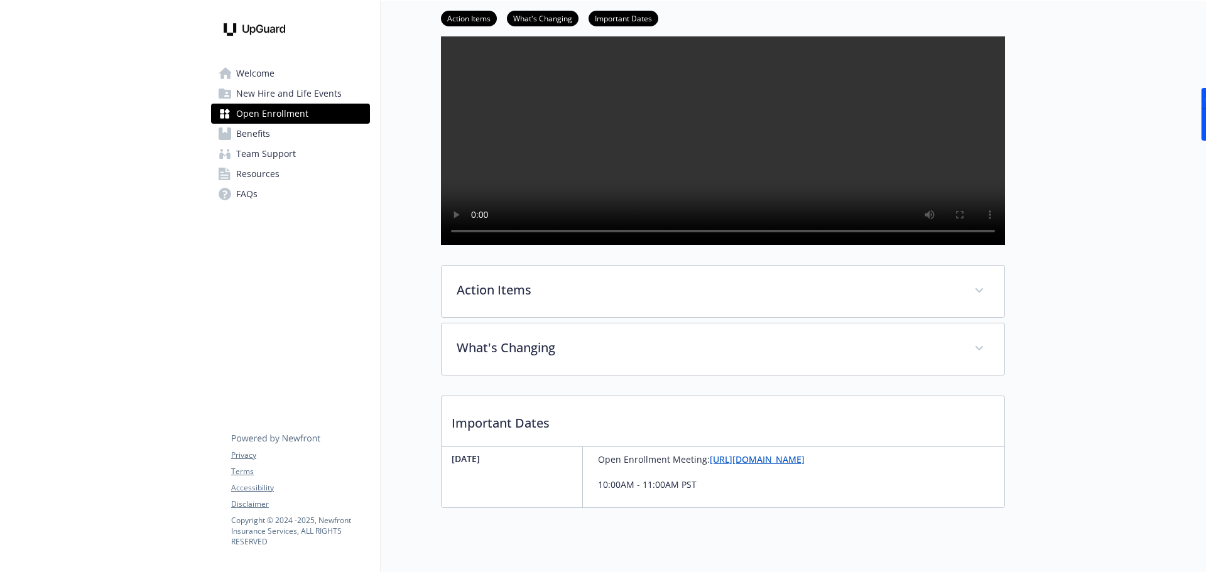
click at [277, 141] on link "Benefits" at bounding box center [290, 134] width 159 height 20
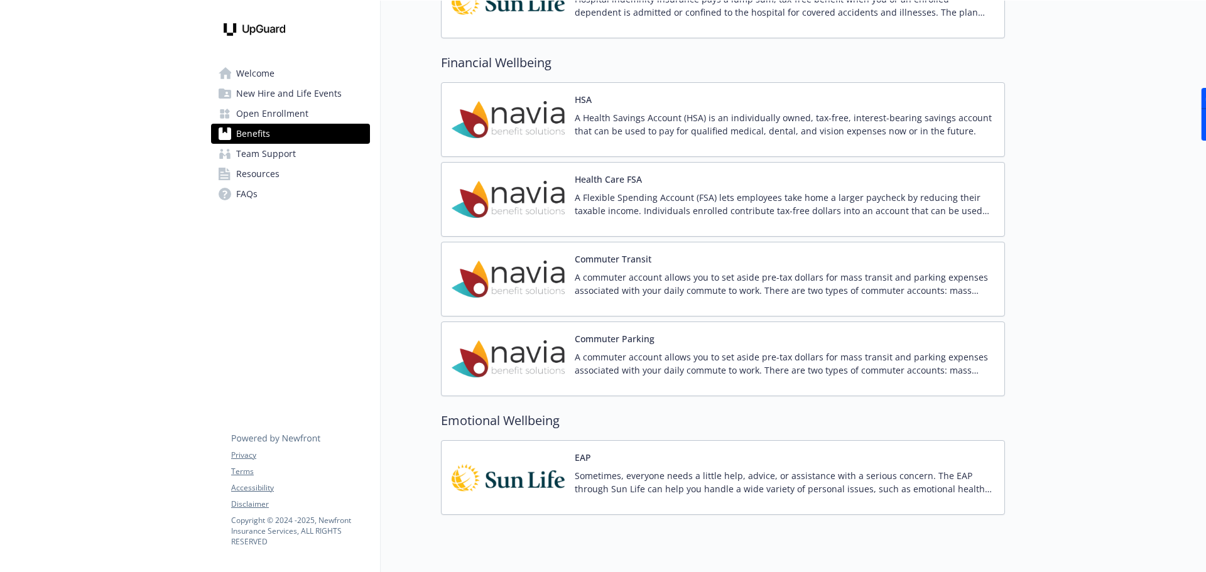
scroll to position [1441, 0]
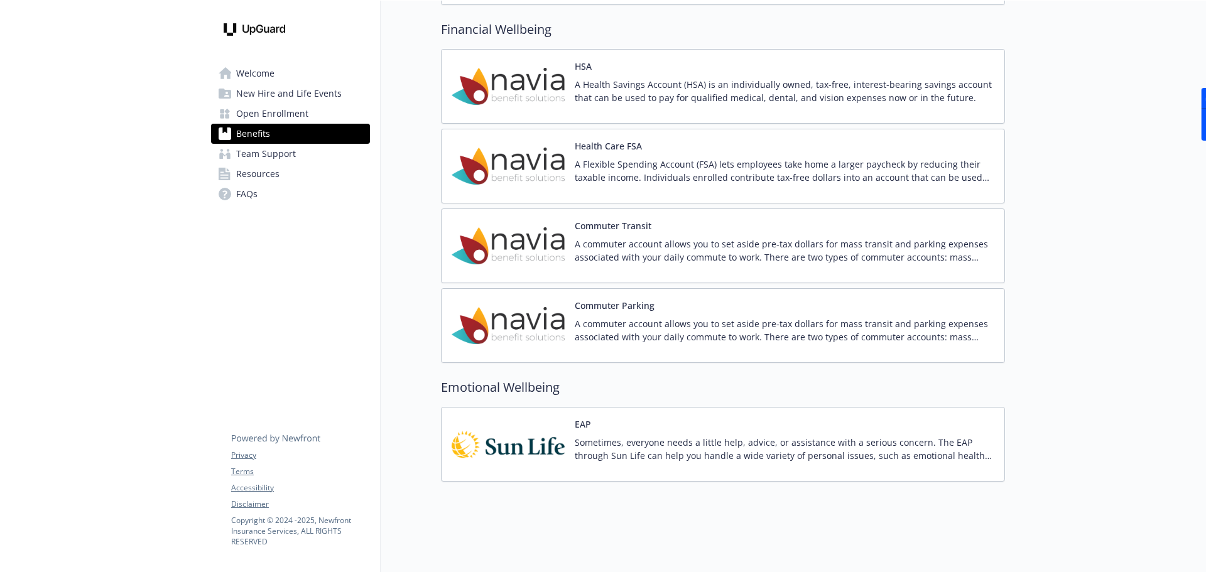
click at [639, 441] on p "Sometimes, everyone needs a little help, advice, or assistance with a serious c…" at bounding box center [785, 449] width 420 height 26
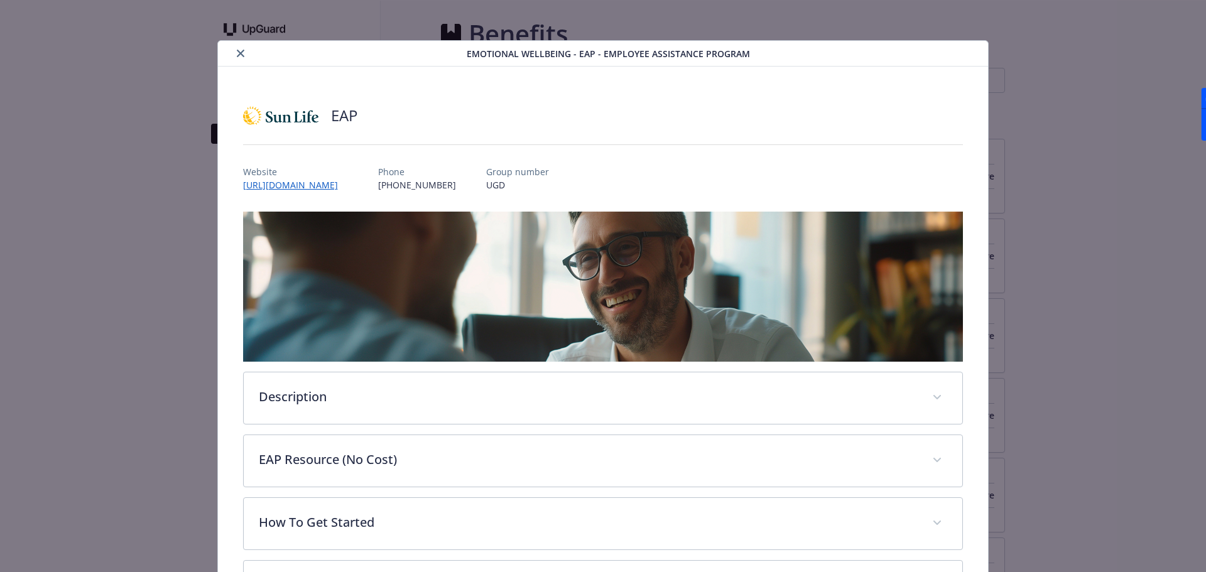
scroll to position [1441, 0]
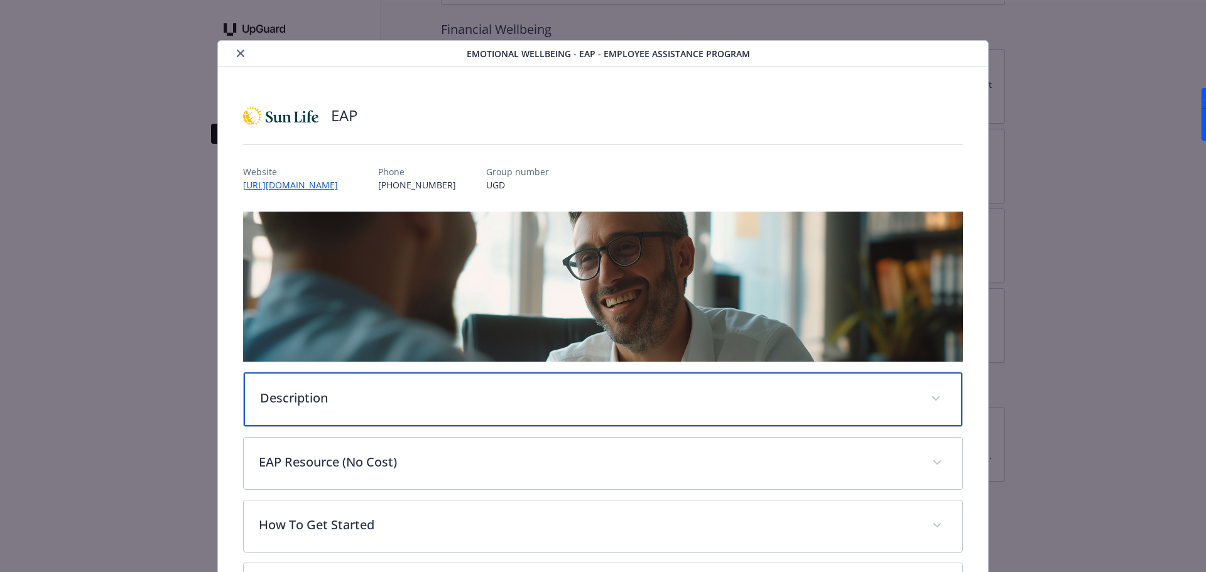
click at [575, 401] on p "Description" at bounding box center [588, 398] width 656 height 19
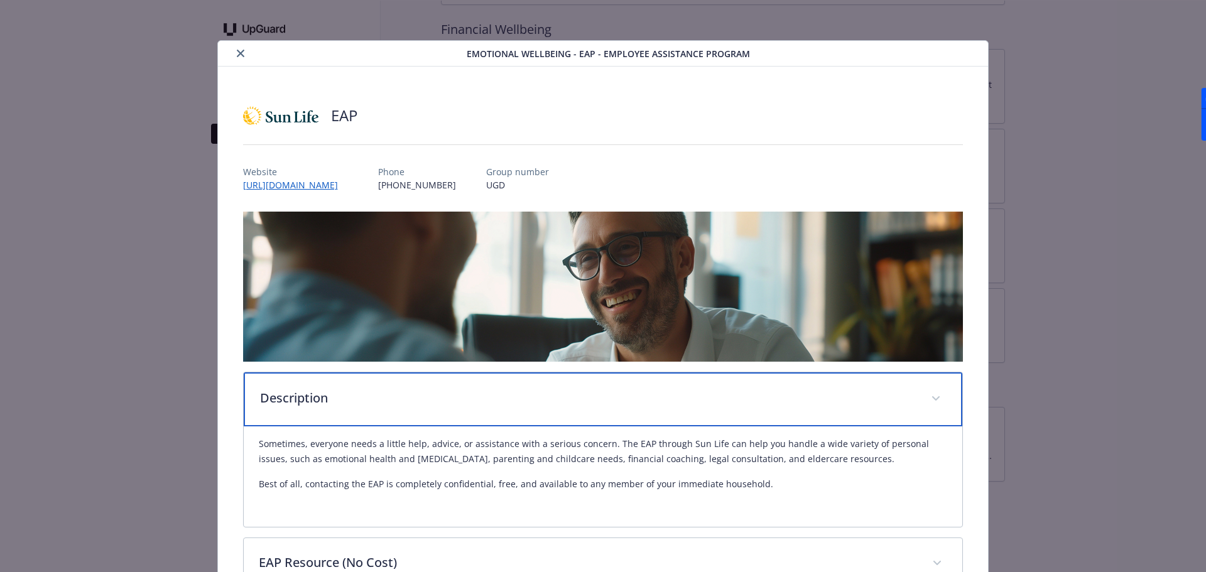
scroll to position [211, 0]
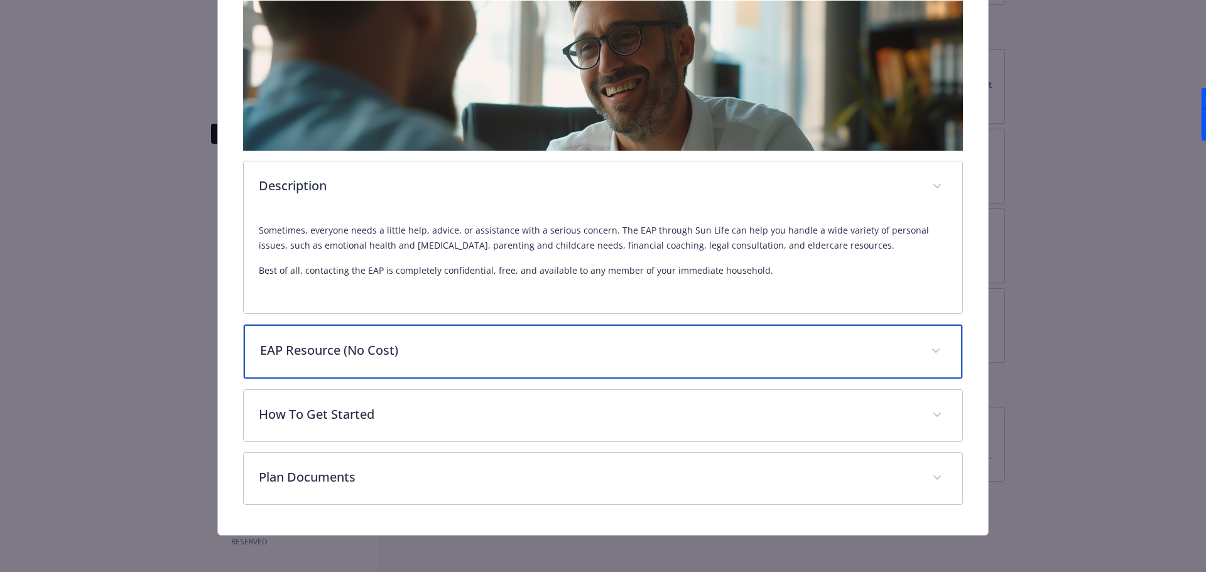
click at [605, 352] on p "EAP Resource (No Cost)" at bounding box center [588, 350] width 656 height 19
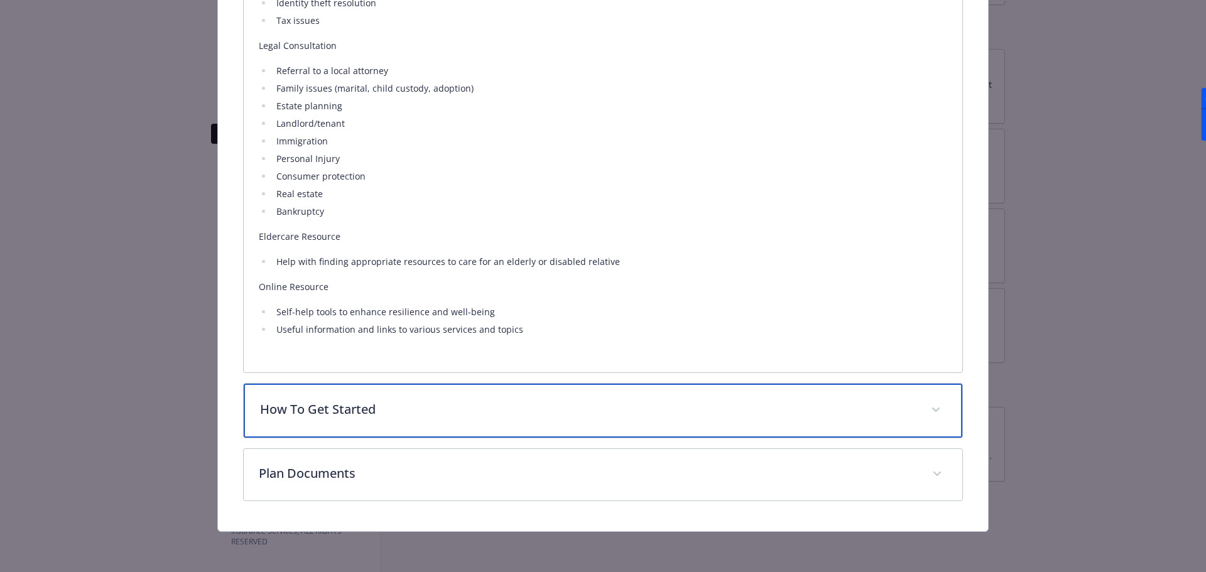
click at [553, 408] on p "How To Get Started" at bounding box center [588, 409] width 656 height 19
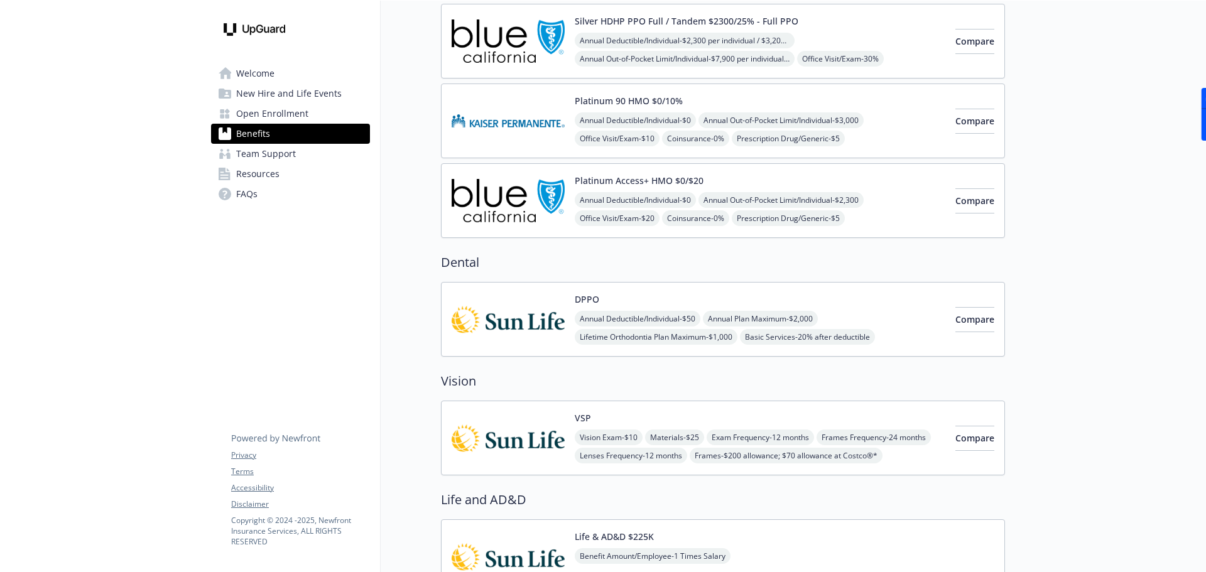
scroll to position [526, 0]
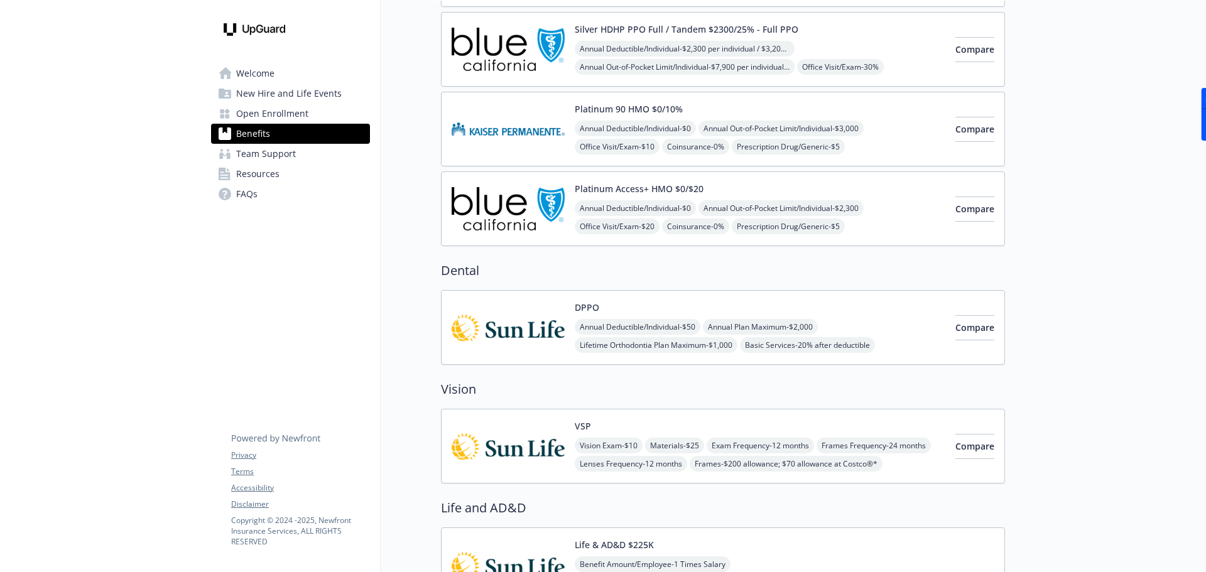
click at [896, 327] on div "Annual Deductible/Individual - $50 Annual Plan Maximum - $2,000 Lifetime Orthod…" at bounding box center [760, 345] width 371 height 52
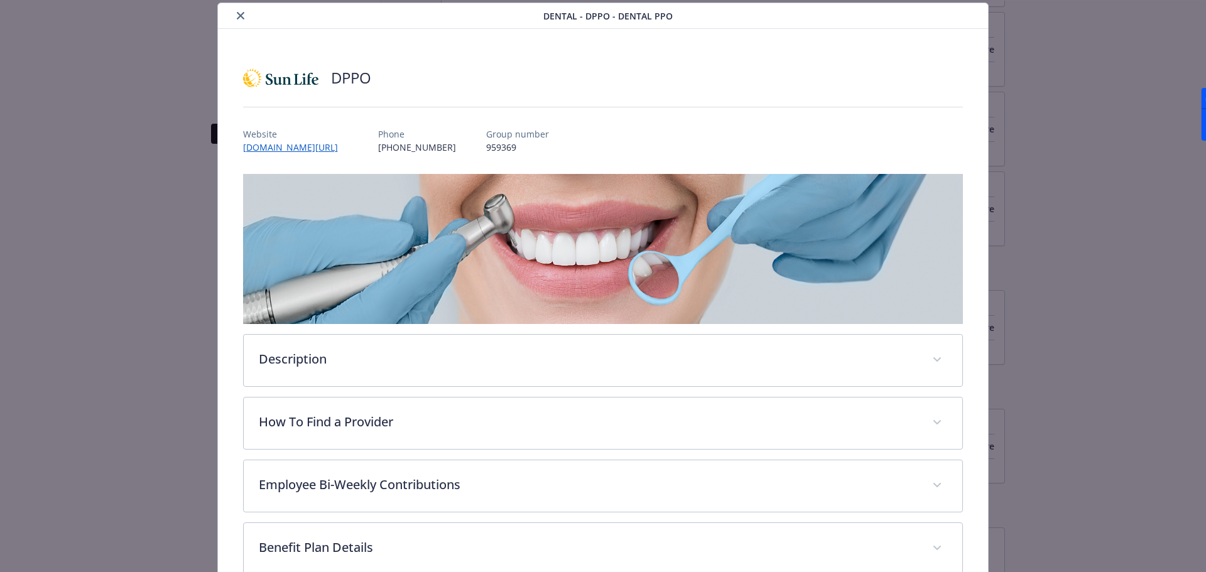
scroll to position [108, 0]
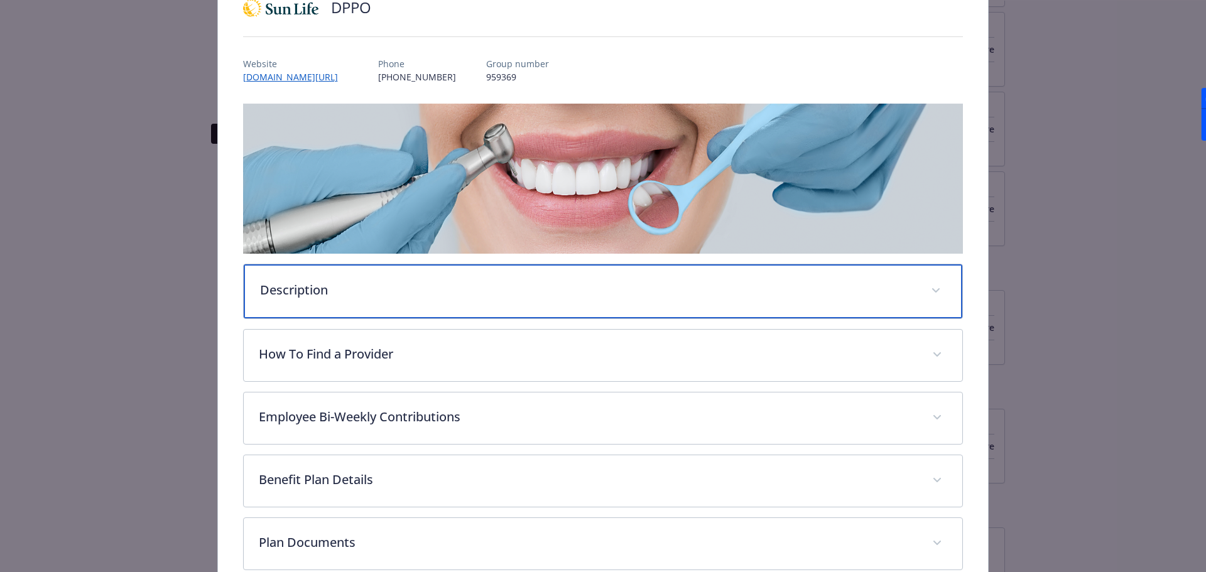
click at [459, 285] on p "Description" at bounding box center [588, 290] width 656 height 19
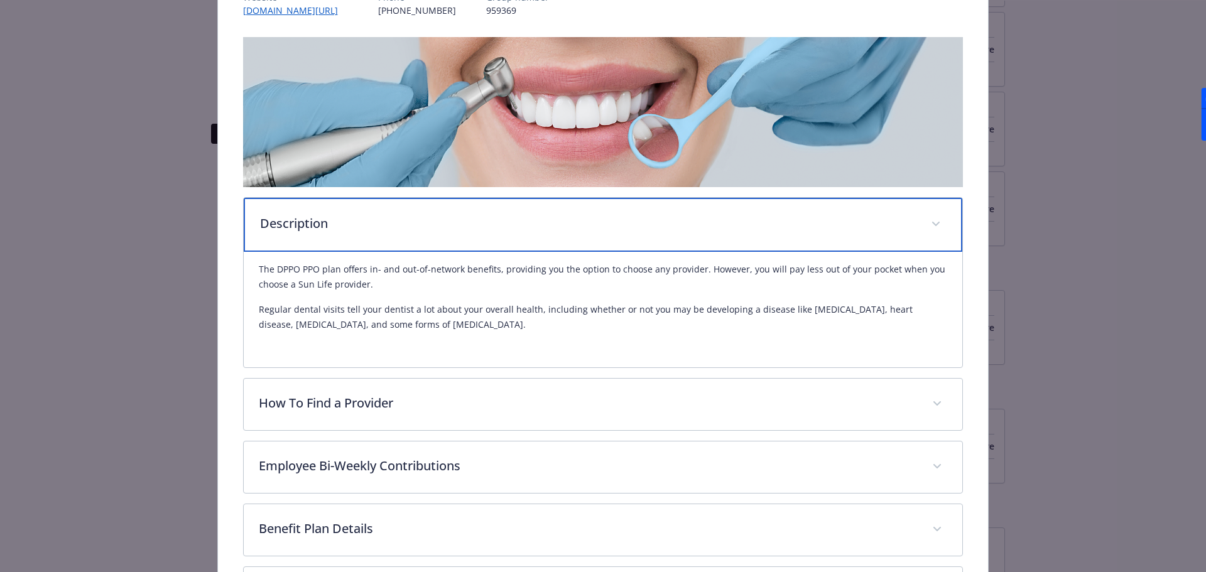
scroll to position [293, 0]
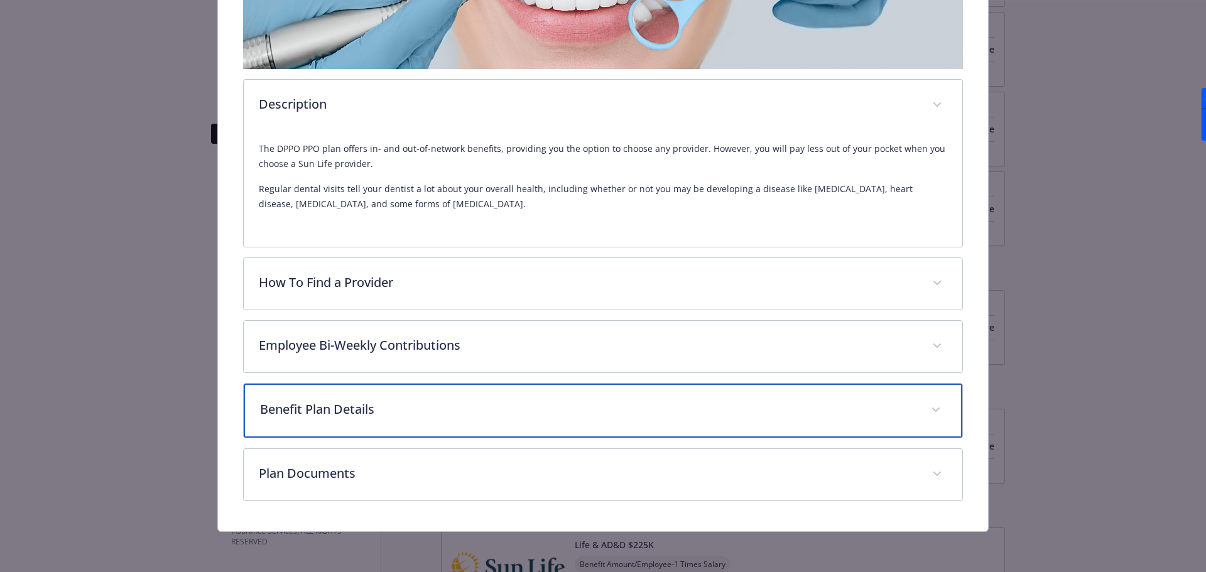
click at [455, 400] on div "Benefit Plan Details" at bounding box center [603, 411] width 719 height 54
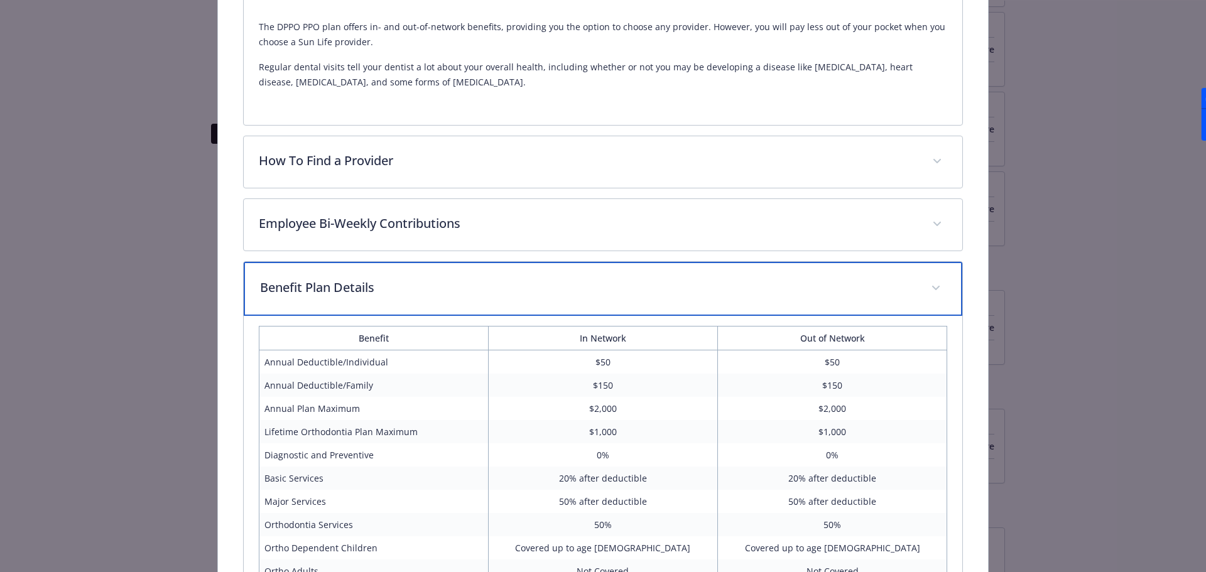
scroll to position [574, 0]
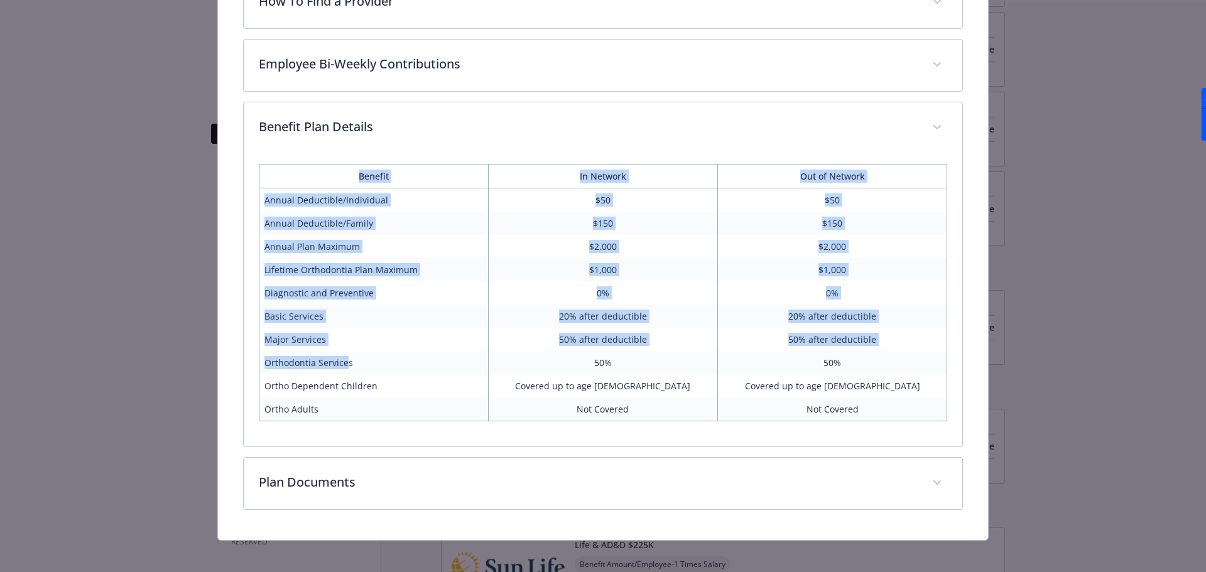
drag, startPoint x: 347, startPoint y: 368, endPoint x: 256, endPoint y: 360, distance: 92.1
click at [256, 360] on div "Benefit In Network Out of Network Annual Deductible/Individual $50 $50 Annual D…" at bounding box center [603, 300] width 719 height 293
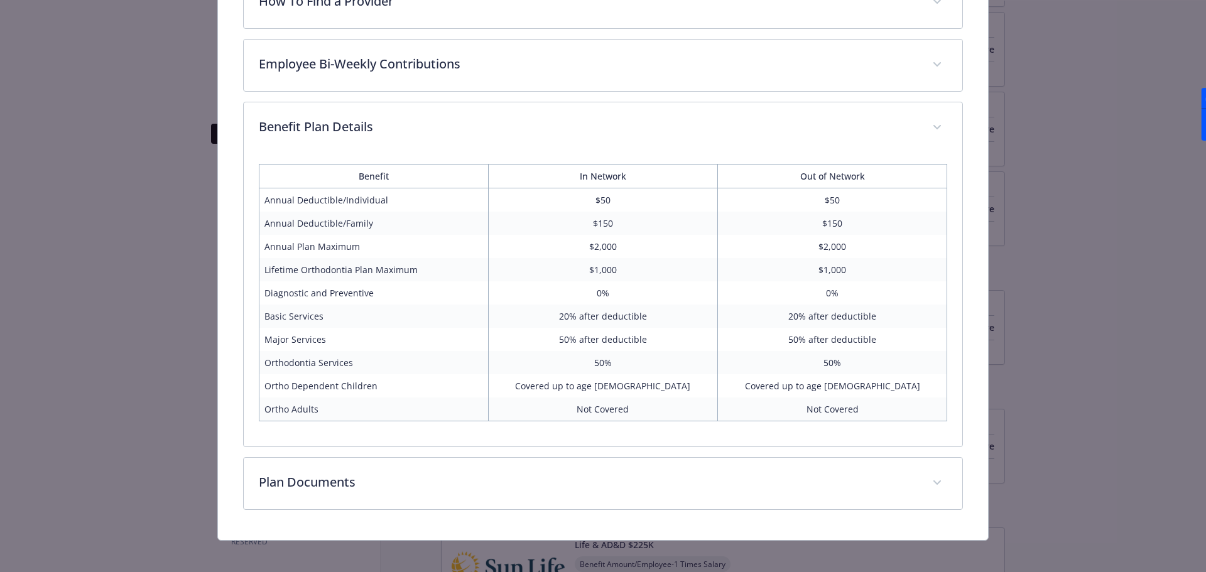
click at [356, 372] on td "Orthodontia Services" at bounding box center [373, 362] width 229 height 23
drag, startPoint x: 367, startPoint y: 360, endPoint x: 265, endPoint y: 367, distance: 102.0
click at [265, 367] on td "Orthodontia Services" at bounding box center [373, 362] width 229 height 23
copy td "Orthodontia Services"
